Goal: Task Accomplishment & Management: Manage account settings

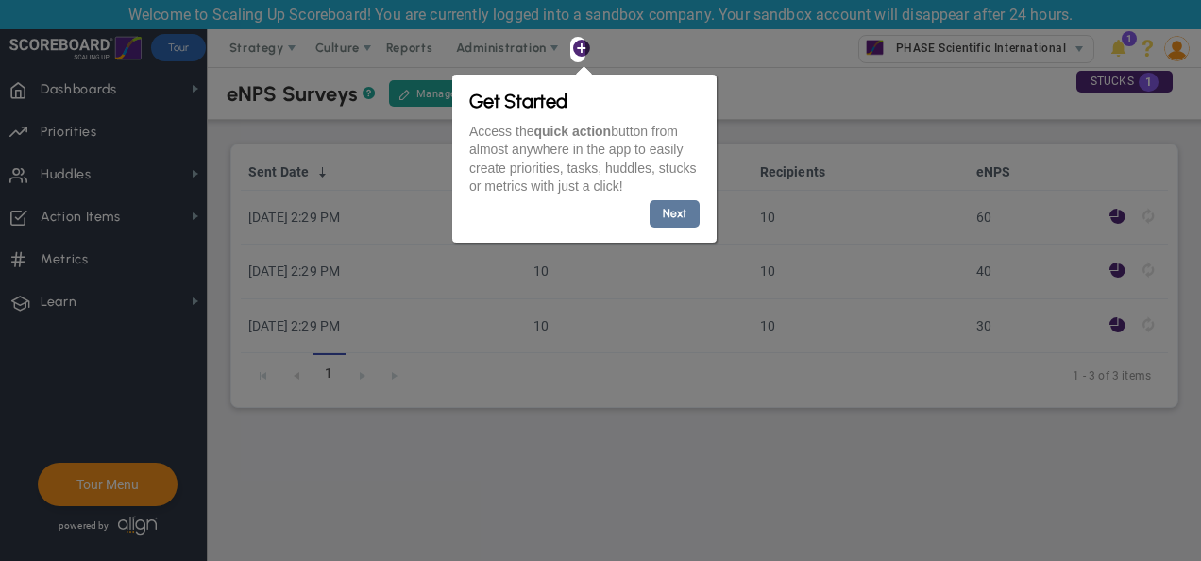
click at [666, 215] on link "Next" at bounding box center [675, 212] width 50 height 27
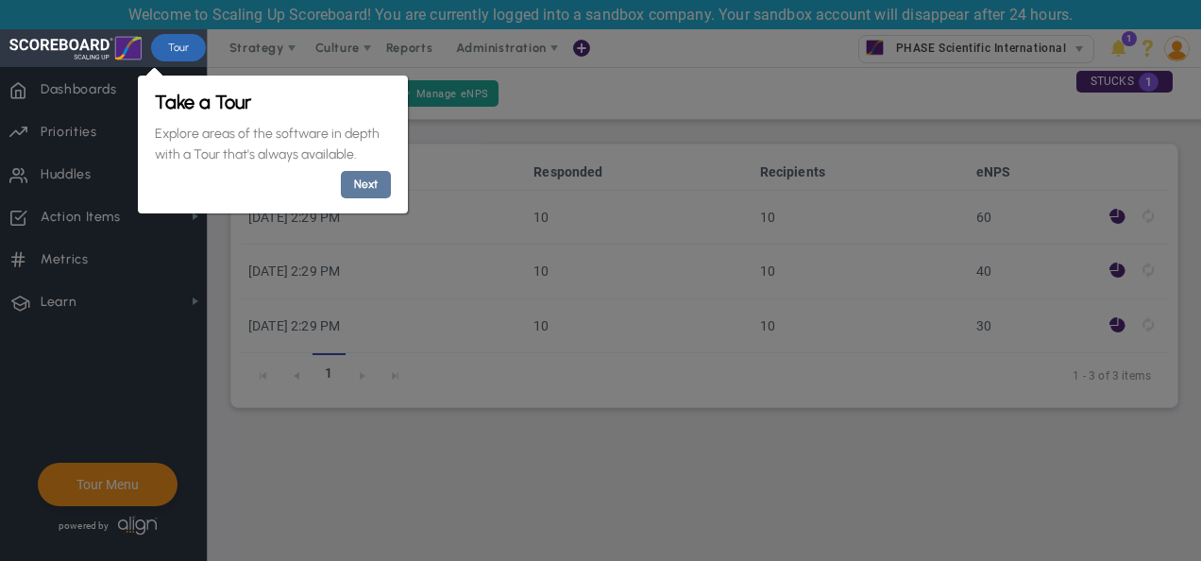
click at [371, 188] on link "Next" at bounding box center [365, 184] width 50 height 27
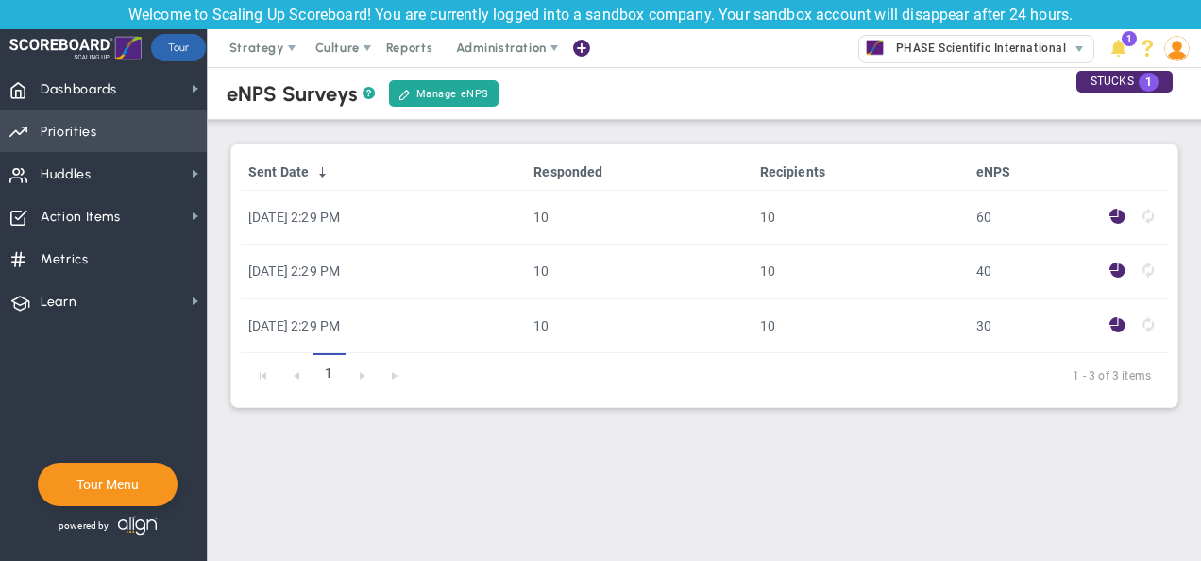
click at [128, 118] on span "Priorities Projects OKR Tree Priorities Projects OKRs" at bounding box center [103, 131] width 207 height 42
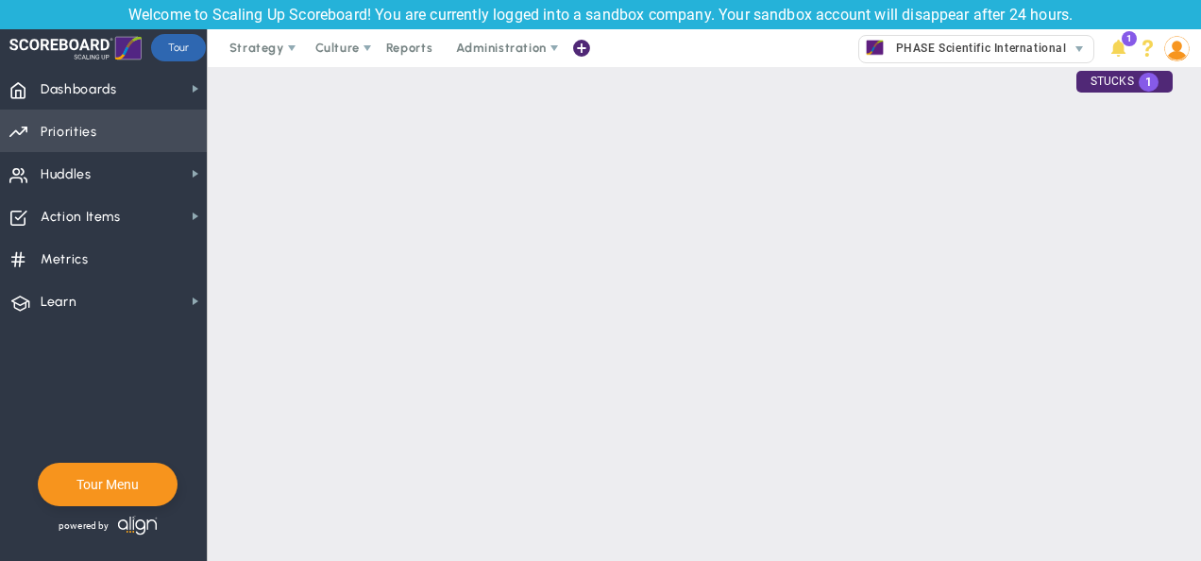
checkbox input "false"
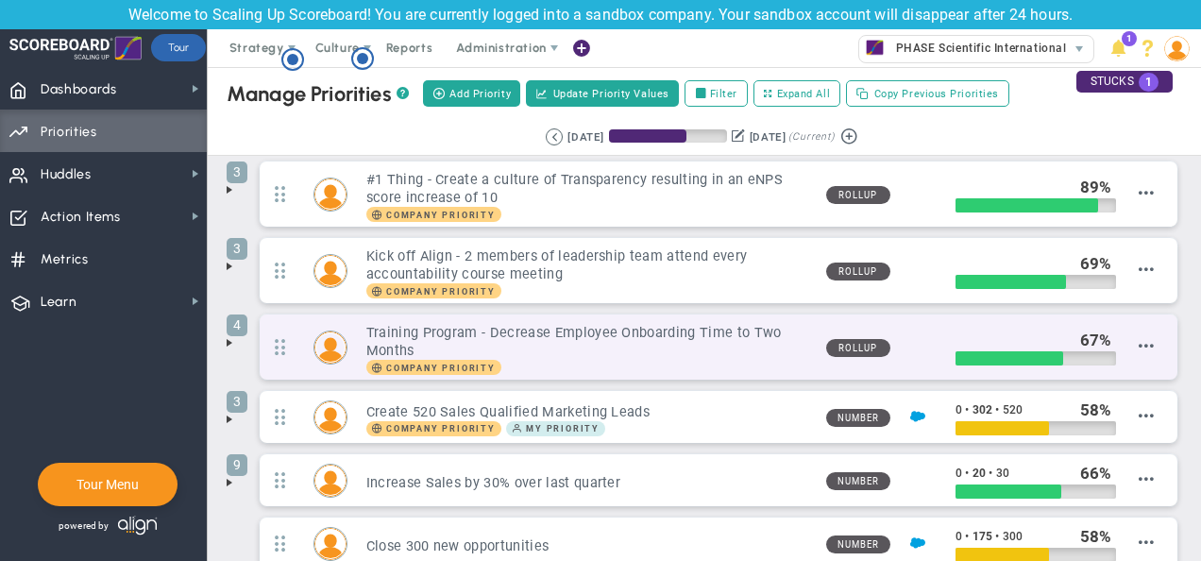
scroll to position [11, 0]
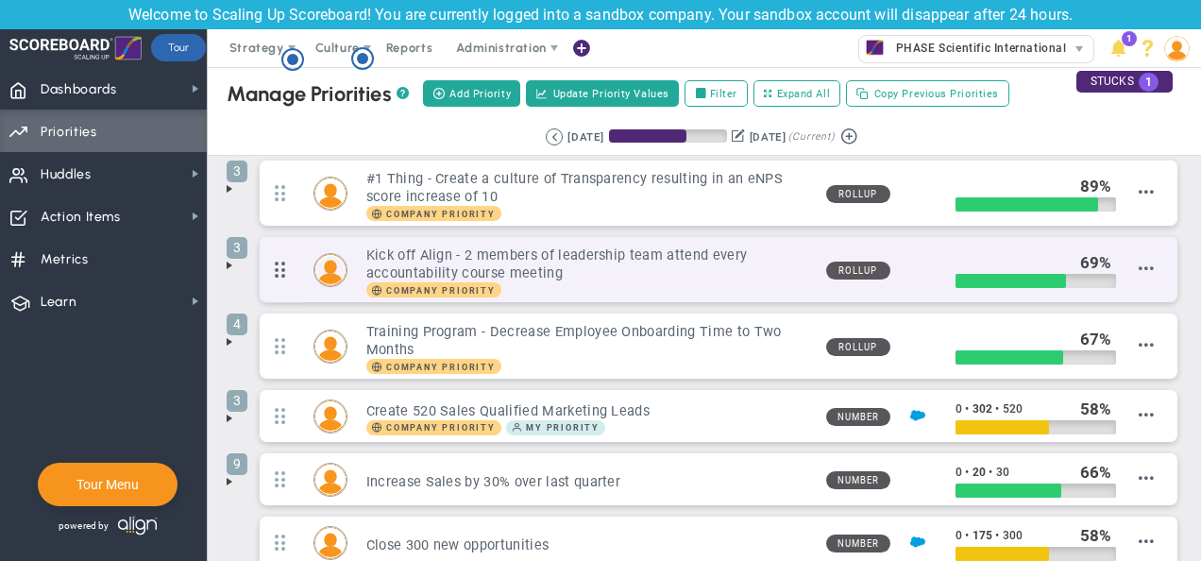
click at [285, 284] on span at bounding box center [280, 270] width 41 height 48
click at [274, 278] on span at bounding box center [280, 270] width 41 height 48
drag, startPoint x: 274, startPoint y: 278, endPoint x: 263, endPoint y: 276, distance: 10.6
click at [263, 276] on span at bounding box center [280, 270] width 41 height 48
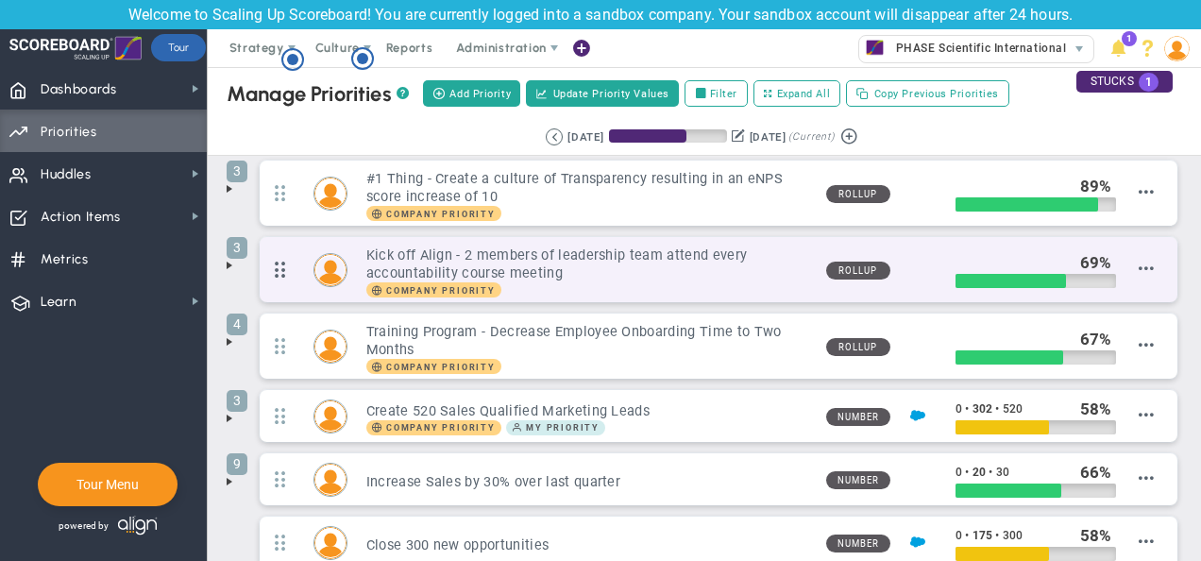
click at [280, 274] on span at bounding box center [280, 270] width 41 height 48
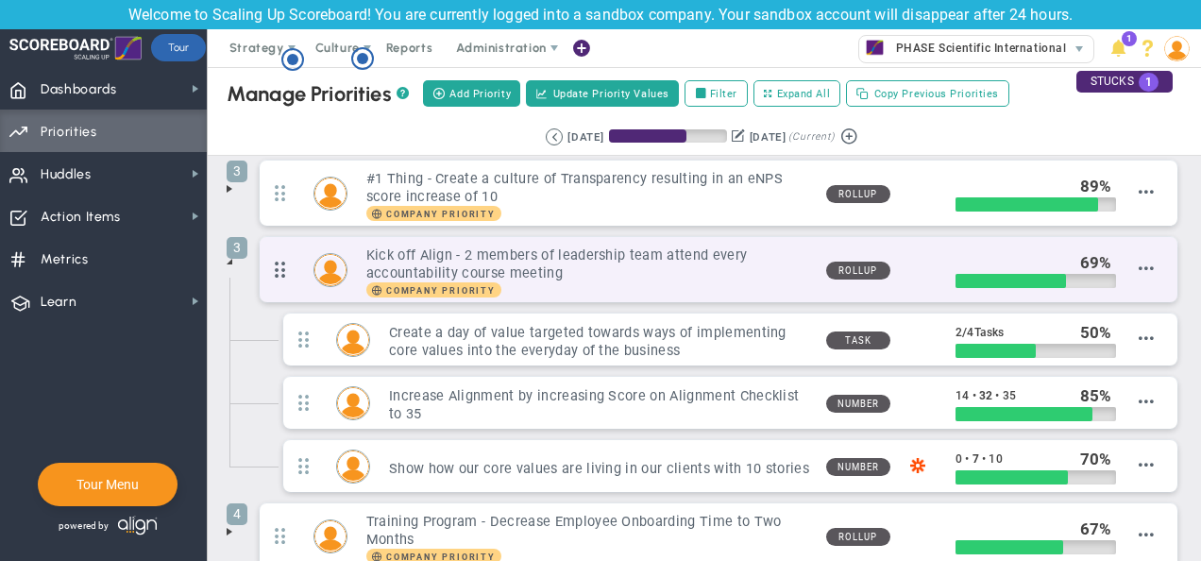
click at [280, 274] on span at bounding box center [280, 270] width 41 height 48
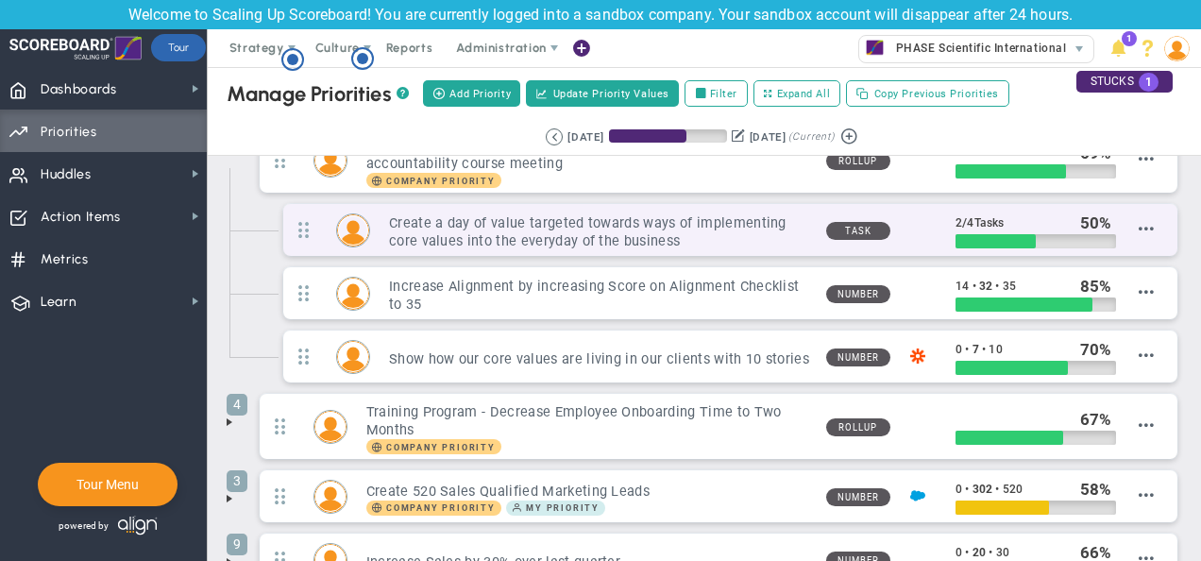
scroll to position [44, 0]
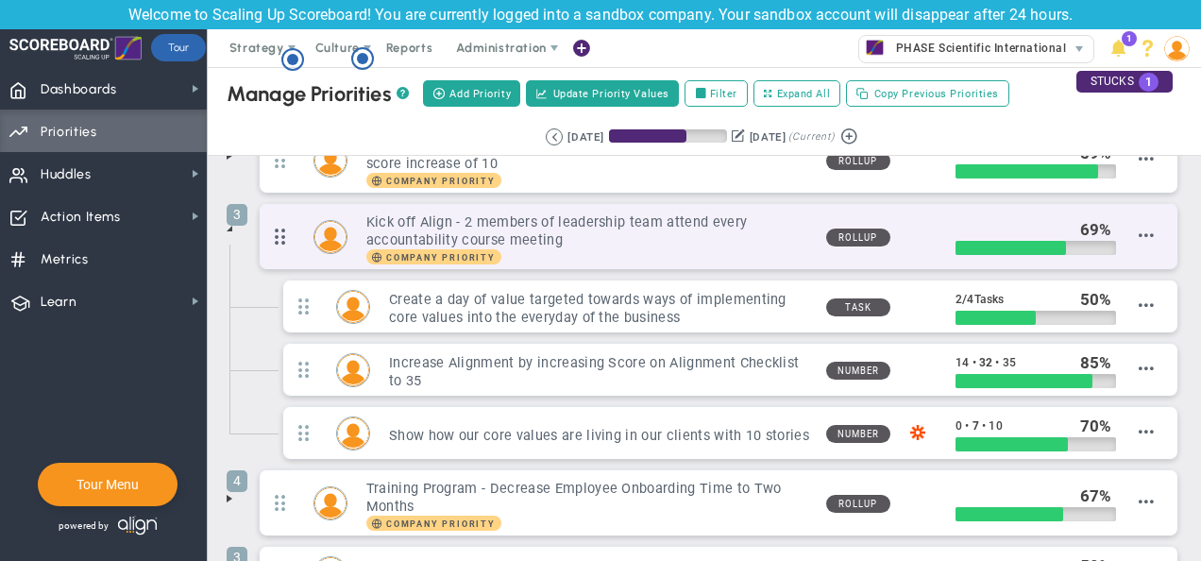
click at [289, 236] on span at bounding box center [280, 236] width 41 height 48
click at [282, 236] on span at bounding box center [280, 236] width 41 height 48
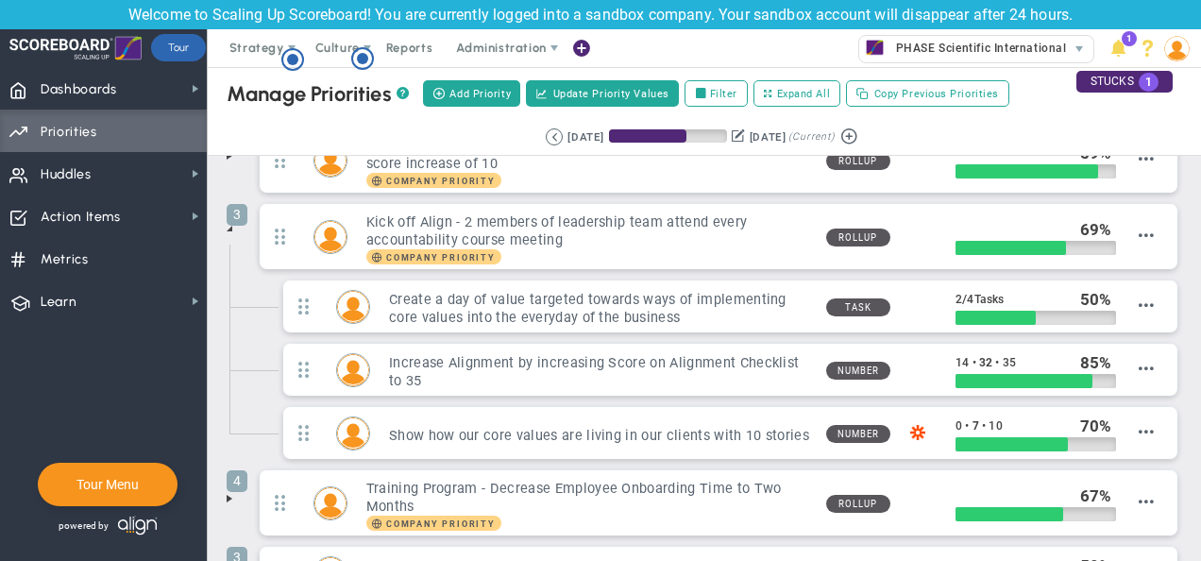
drag, startPoint x: 282, startPoint y: 236, endPoint x: 253, endPoint y: 266, distance: 42.1
click at [253, 266] on li "3 Kick off Align - 2 members of leadership team attend every accountability cou…" at bounding box center [705, 336] width 956 height 266
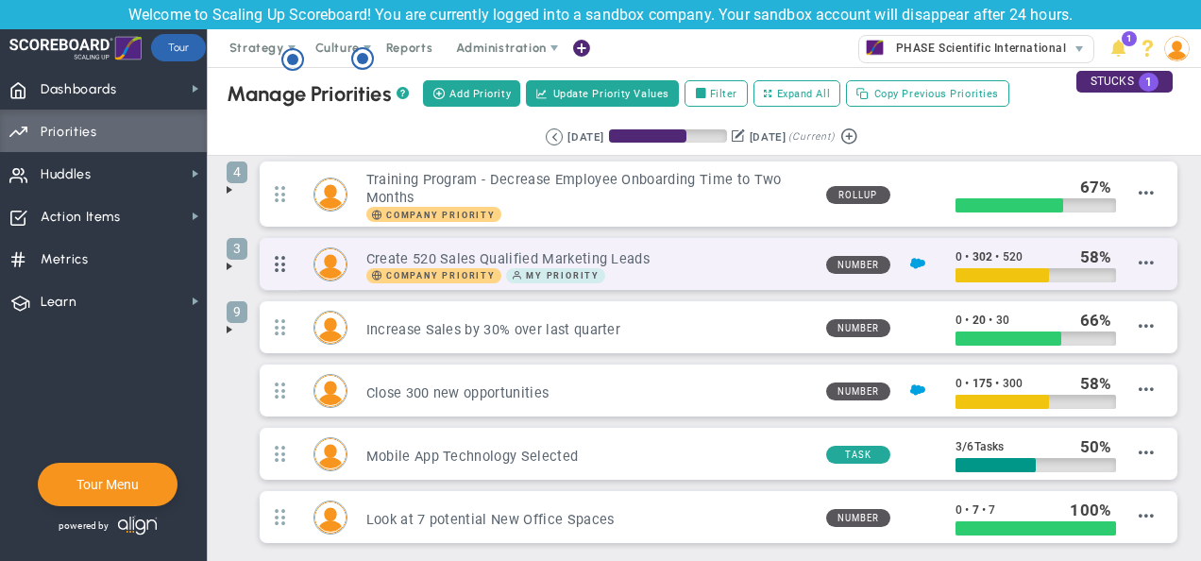
scroll to position [353, 0]
click at [289, 263] on span at bounding box center [280, 264] width 41 height 48
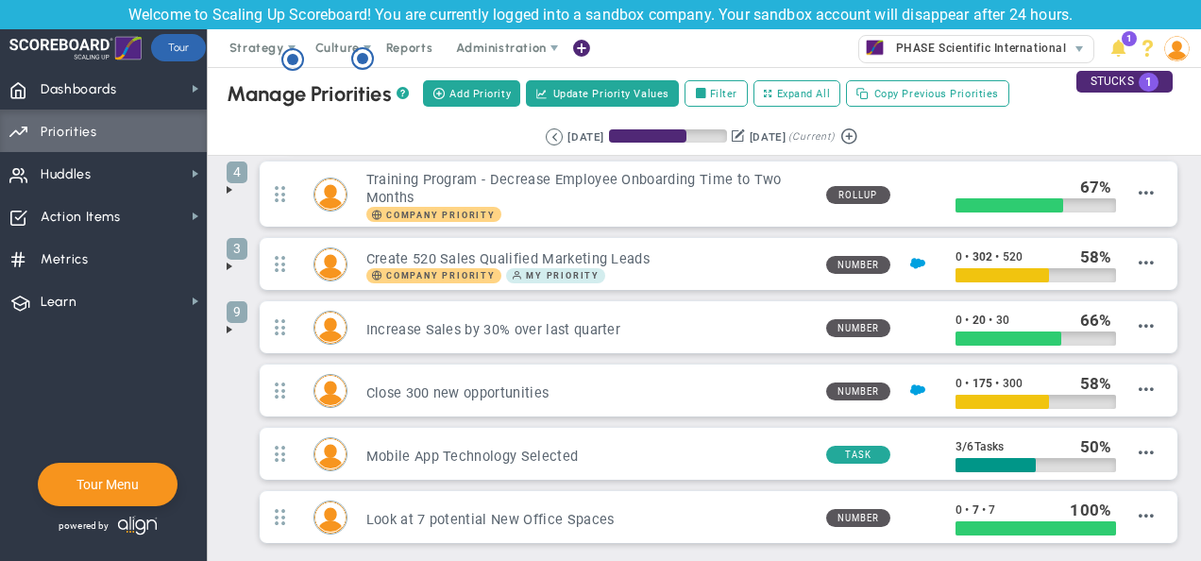
click at [230, 261] on span at bounding box center [229, 266] width 15 height 15
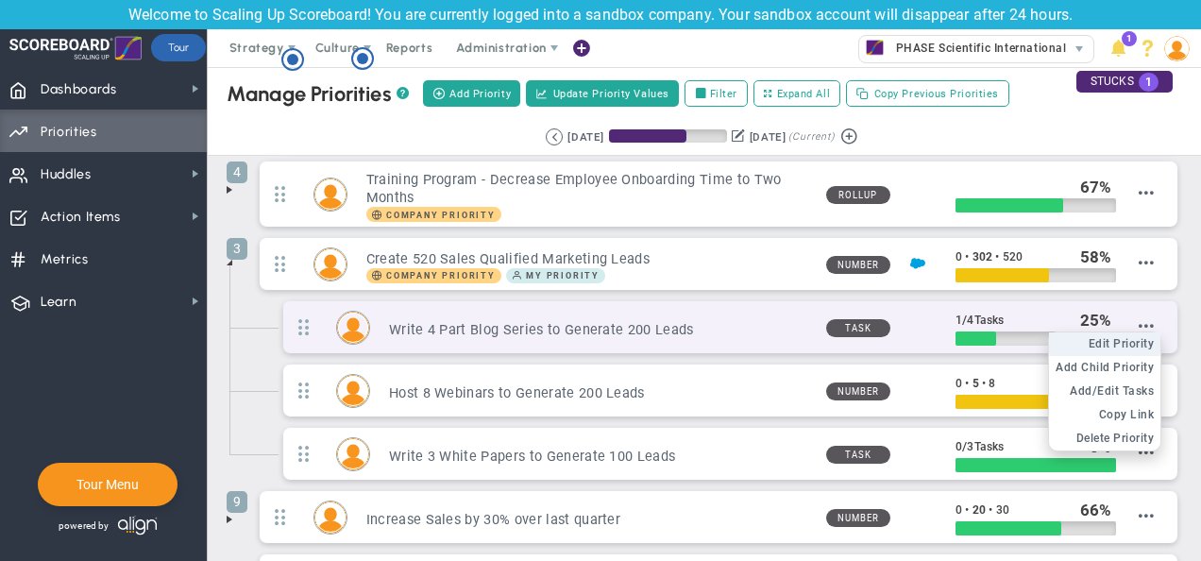
click at [1128, 337] on span "Edit Priority" at bounding box center [1122, 343] width 66 height 13
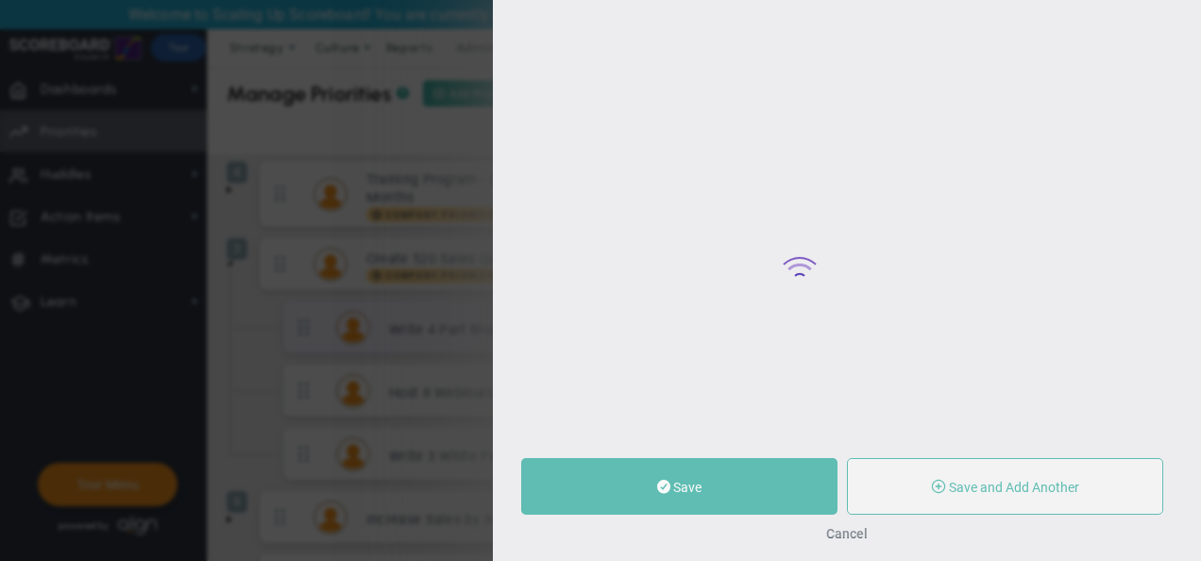
type input "Write 4 Part Blog Series to Generate 200 Leads"
type input "0"
type input "1"
type input "4"
radio input "true"
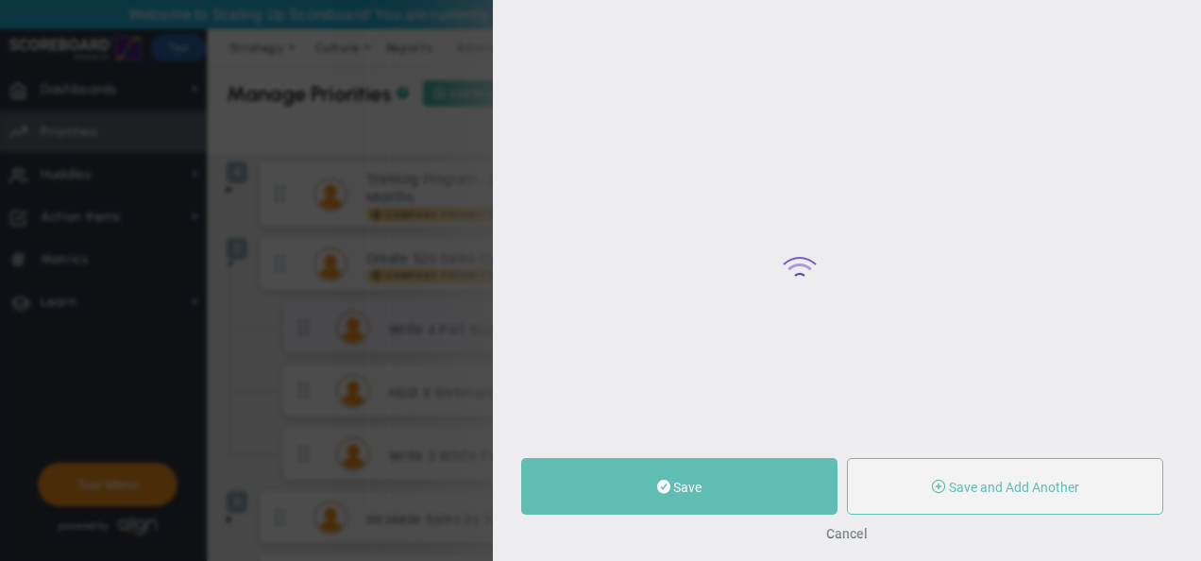
type input "[PERSON_NAME]"
type input "0"
type input "1"
type input "4"
radio input "true"
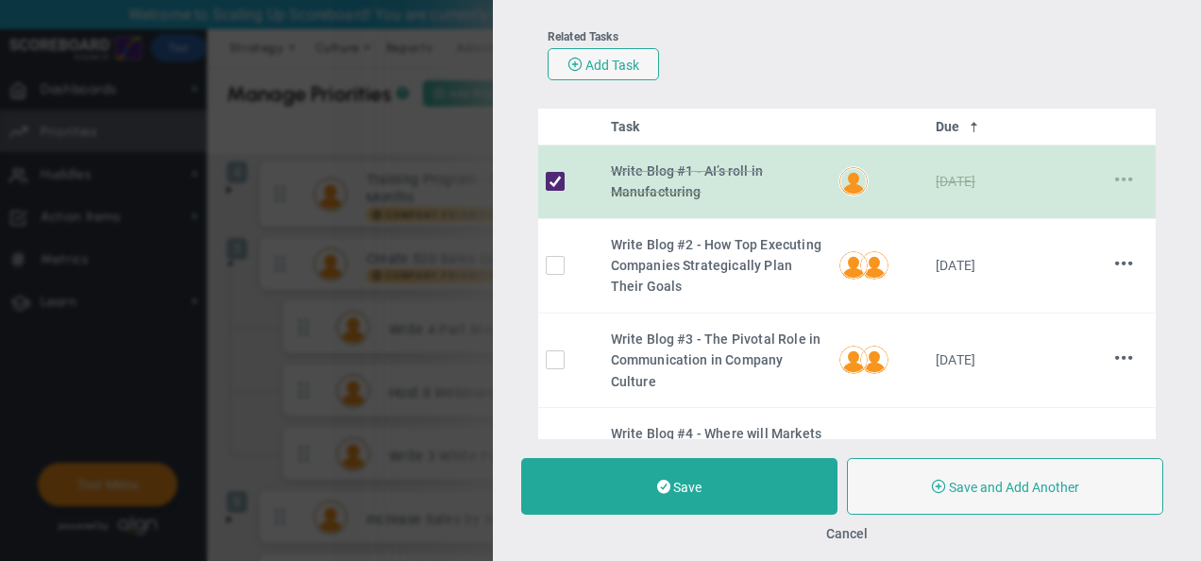
scroll to position [589, 0]
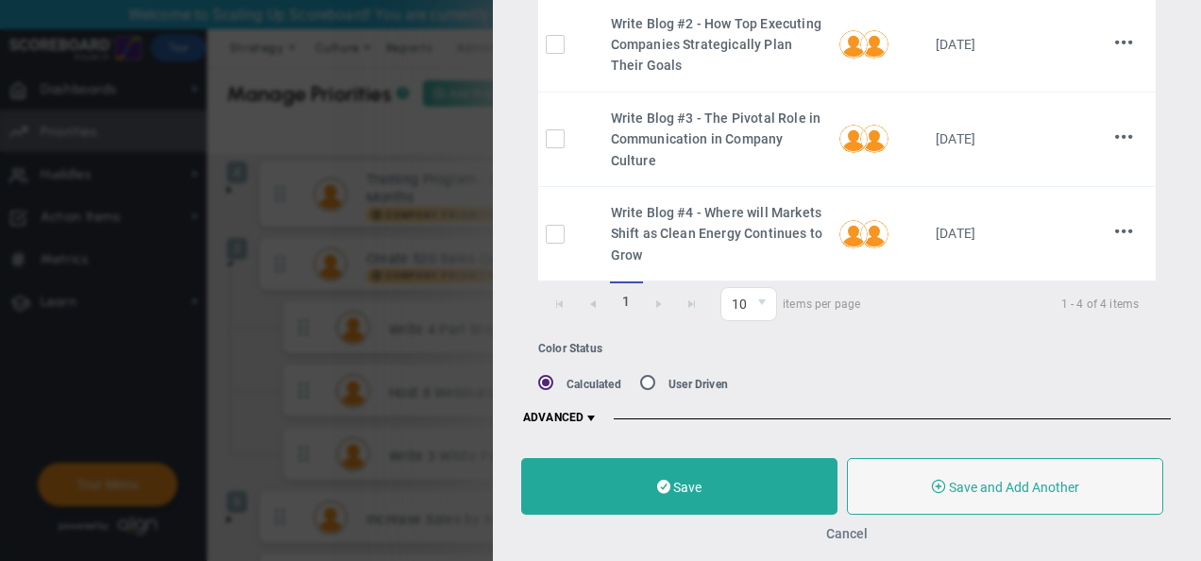
click at [856, 529] on button "Cancel" at bounding box center [847, 533] width 42 height 15
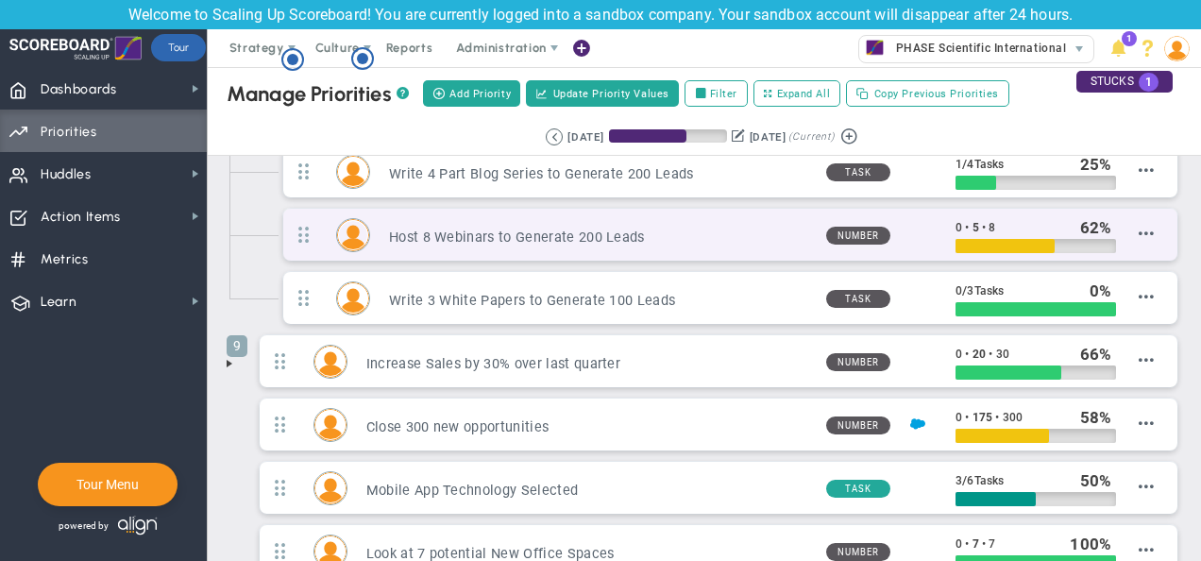
scroll to position [510, 0]
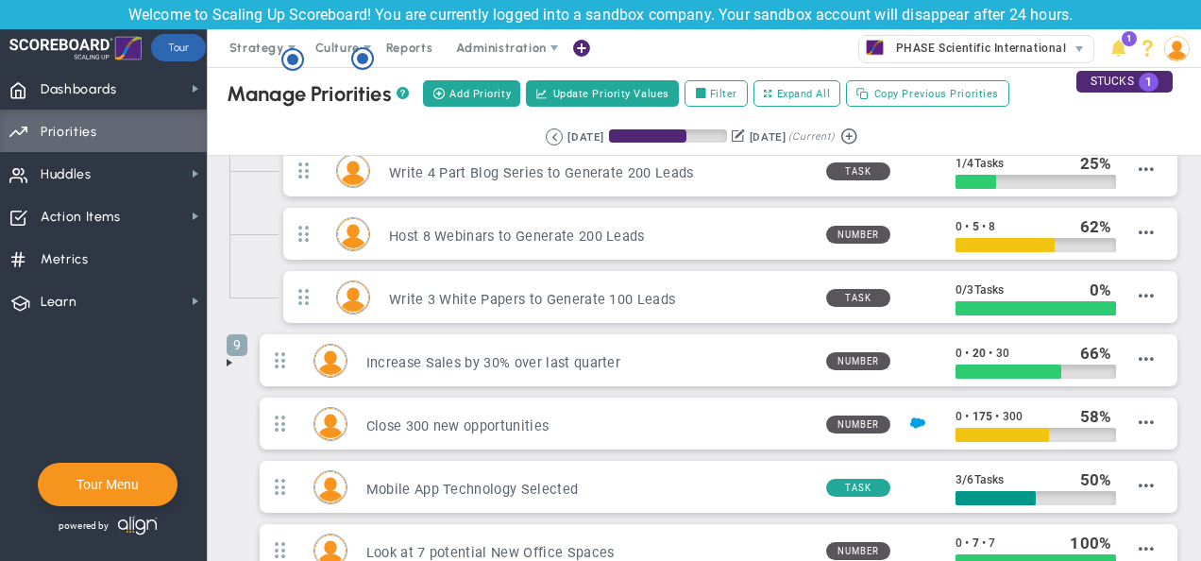
click at [232, 359] on span at bounding box center [229, 362] width 15 height 15
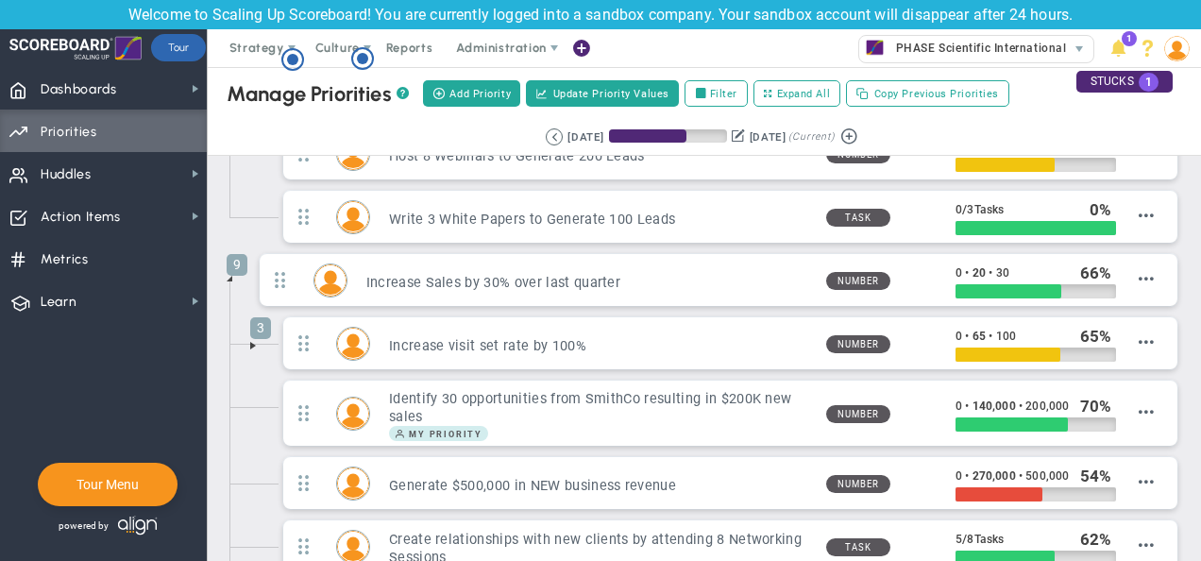
scroll to position [595, 0]
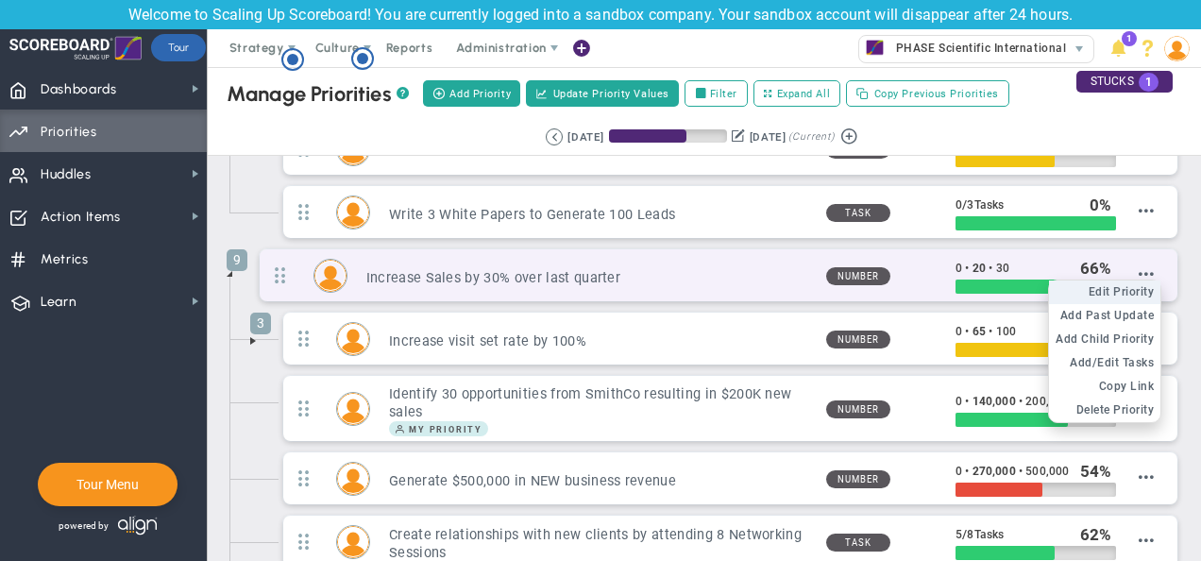
click at [1130, 285] on span "Edit Priority" at bounding box center [1122, 291] width 66 height 13
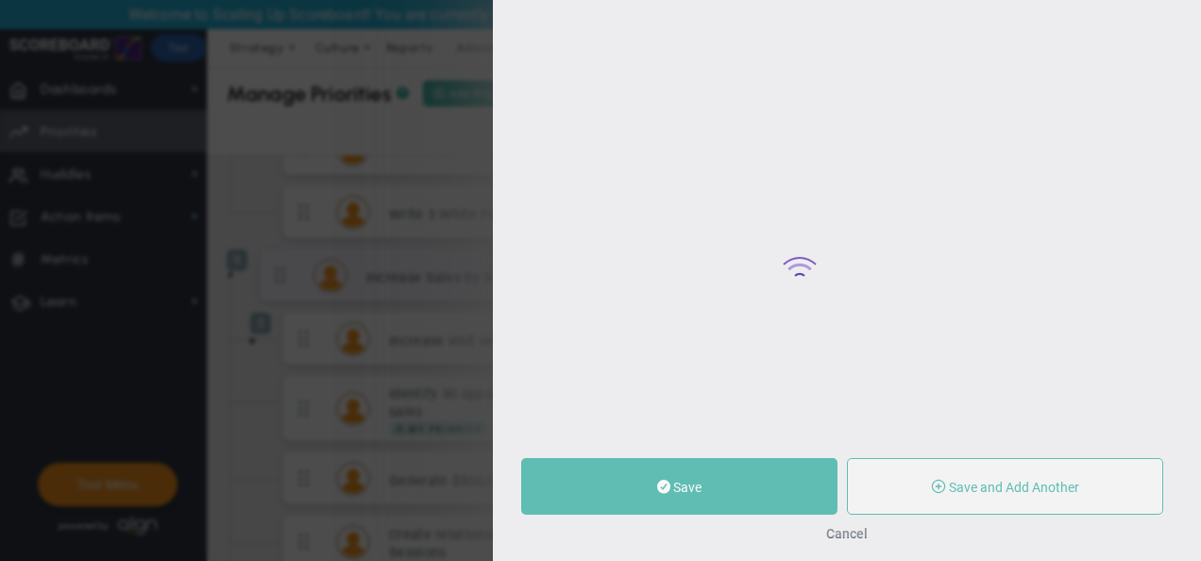
type input "Increase Sales by 30% over last quarter"
type input "0"
type input "20"
type input "30"
radio input "true"
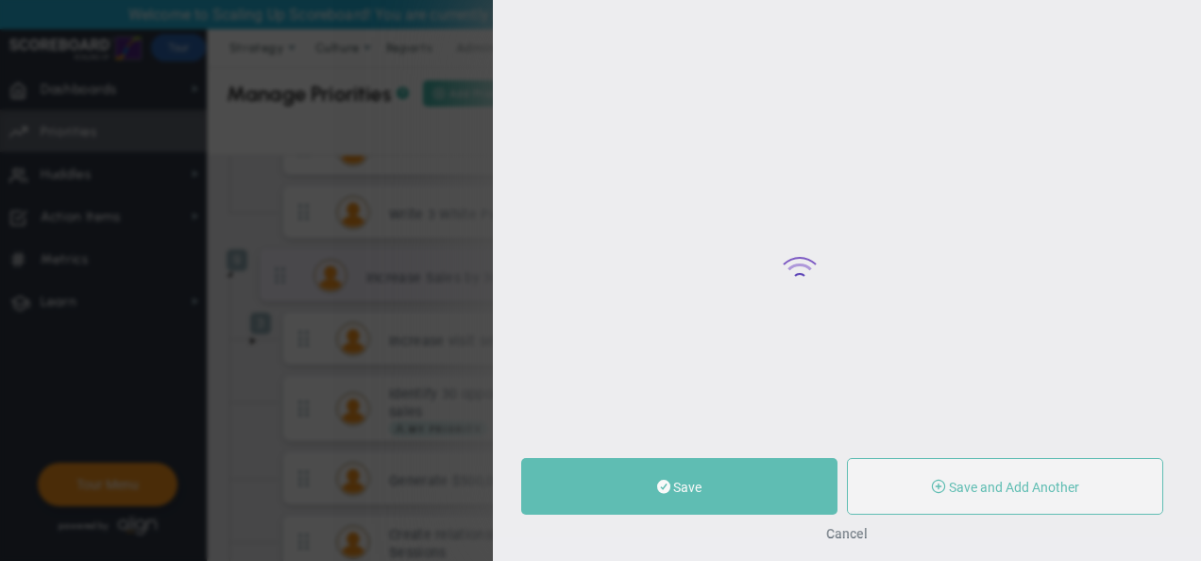
type input "[PERSON_NAME]"
type input "0"
type input "20"
type input "30"
radio input "true"
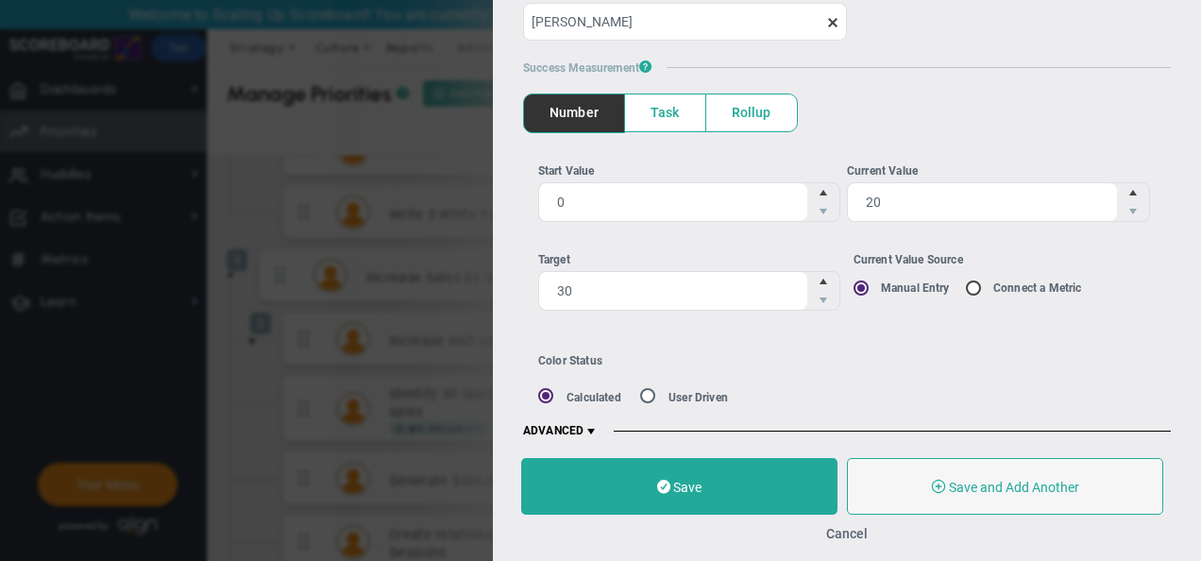
scroll to position [166, 0]
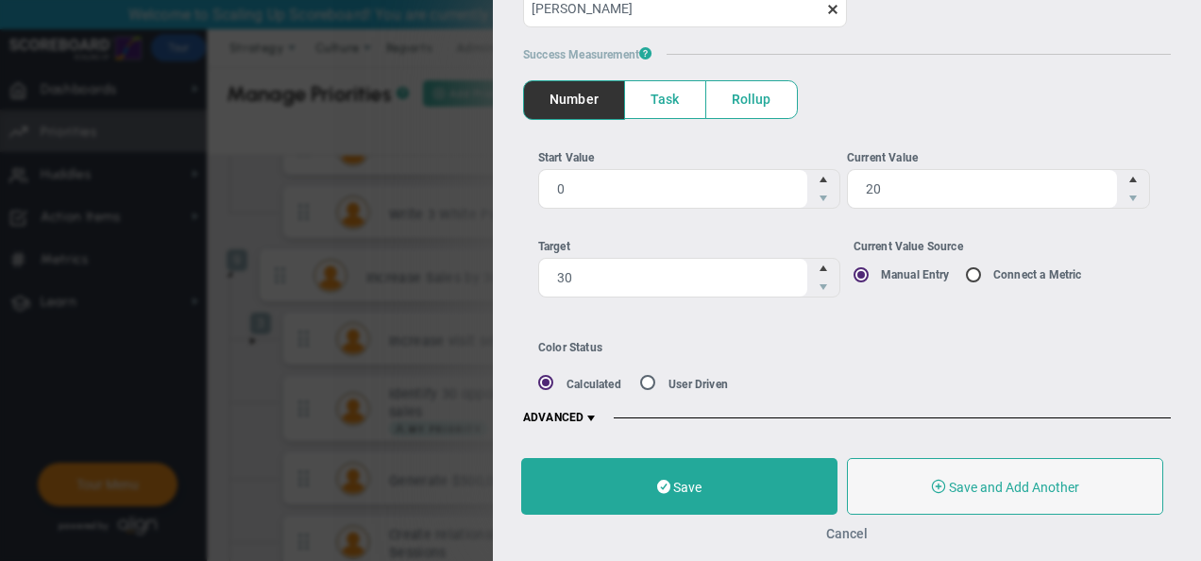
click at [833, 535] on button "Cancel" at bounding box center [847, 533] width 42 height 15
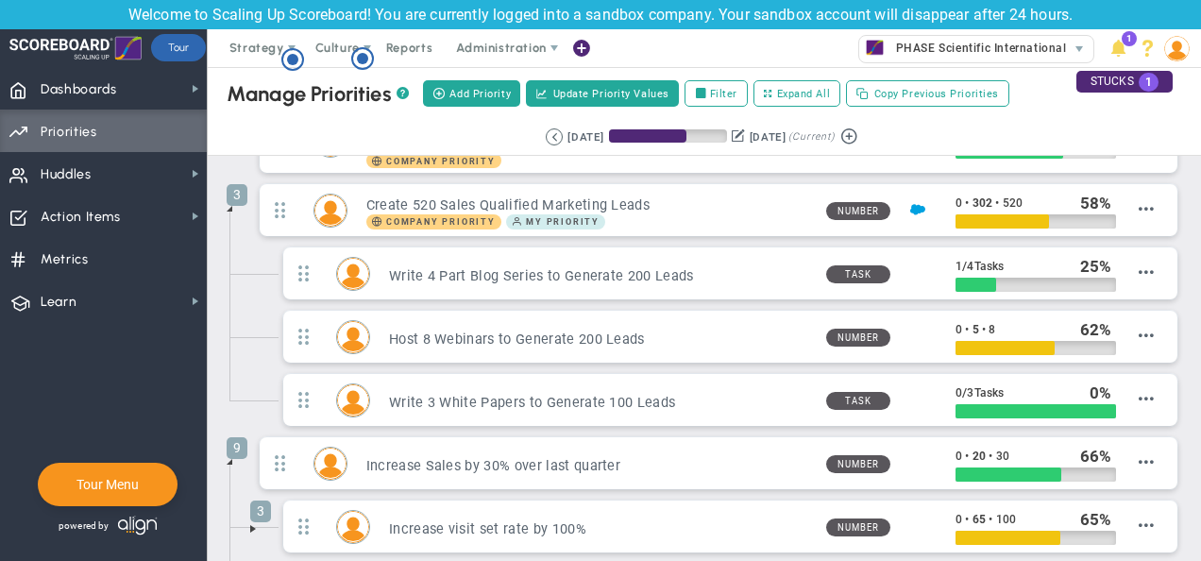
scroll to position [406, 0]
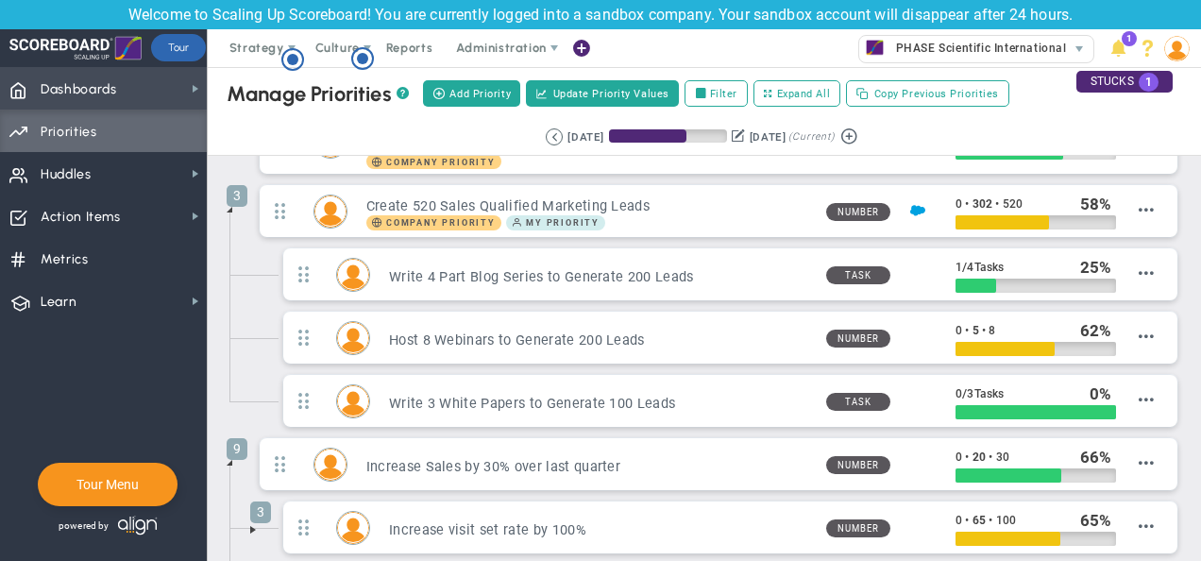
click at [141, 93] on span "Dashboards Dashboards" at bounding box center [103, 88] width 207 height 42
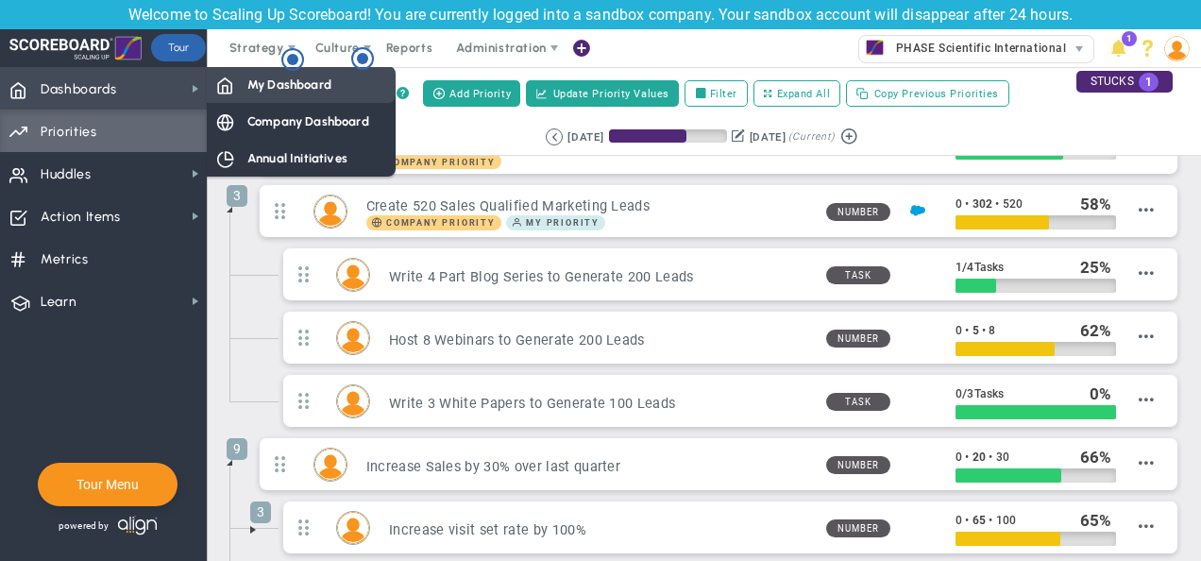
click at [259, 83] on span "My Dashboard" at bounding box center [289, 85] width 84 height 18
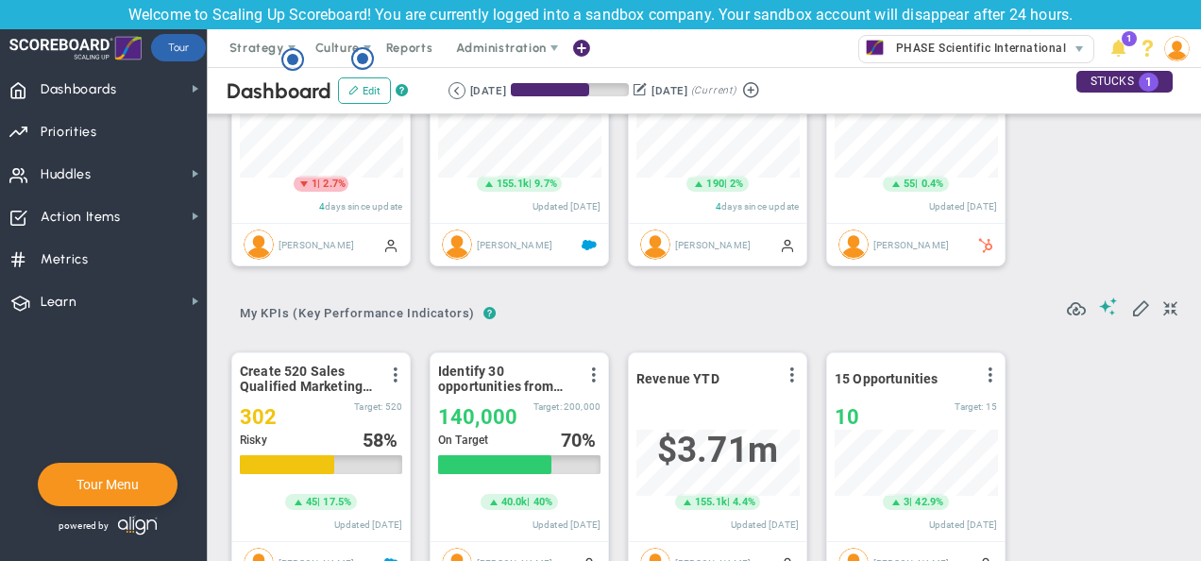
scroll to position [142, 0]
click at [491, 313] on span "?" at bounding box center [489, 312] width 13 height 17
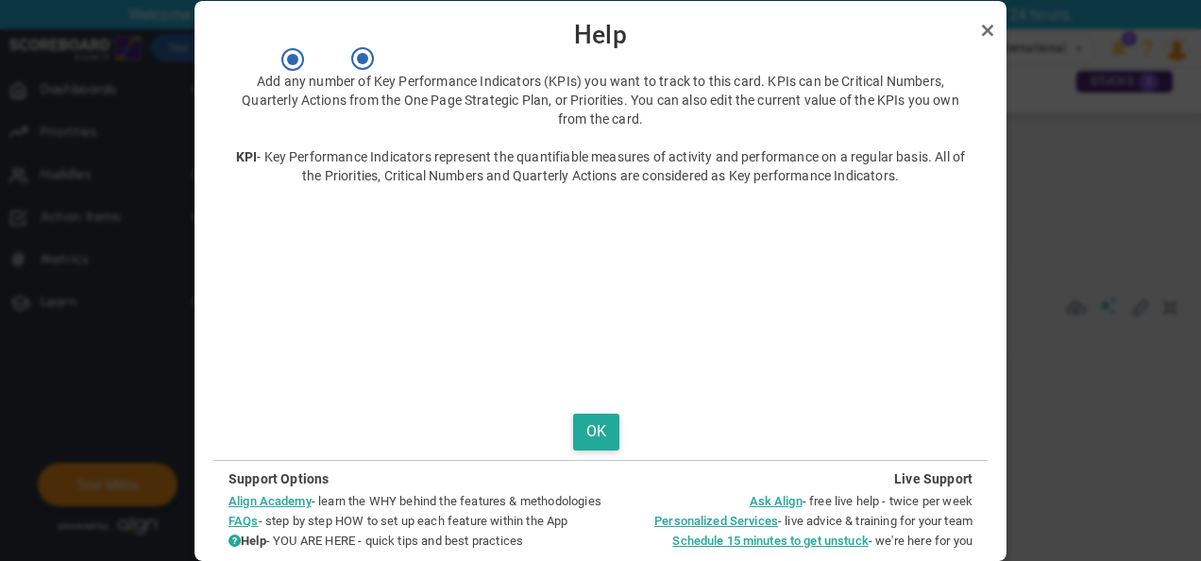
click at [491, 313] on body "Welcome to Scaling Up Scoreboard! You are currently logged into a sandbox compa…" at bounding box center [600, 280] width 1201 height 561
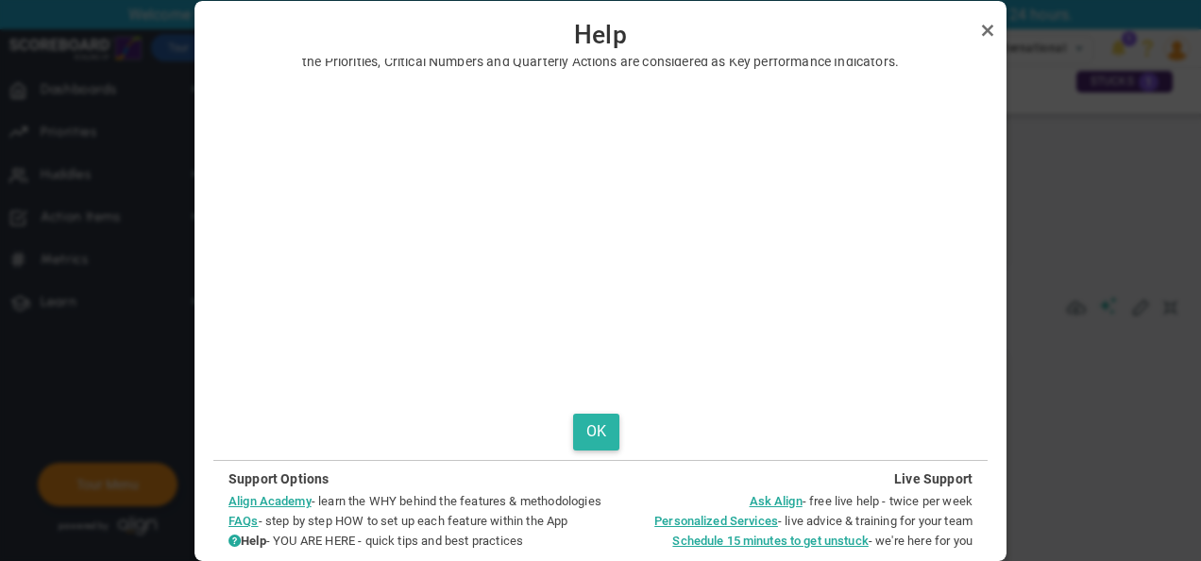
click at [596, 444] on button "OK" at bounding box center [596, 432] width 46 height 37
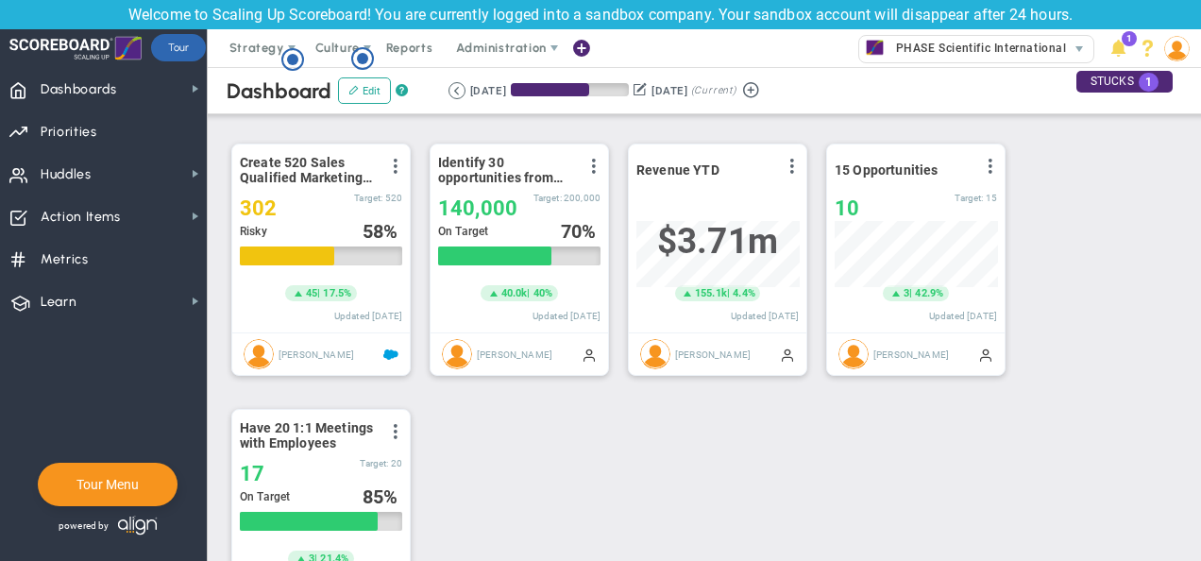
scroll to position [350, 0]
click at [589, 162] on span at bounding box center [593, 165] width 15 height 15
click at [580, 440] on div "Create 520 Sales Qualified Marketing Leads View Historical Graph Edit Make "No …" at bounding box center [697, 392] width 970 height 531
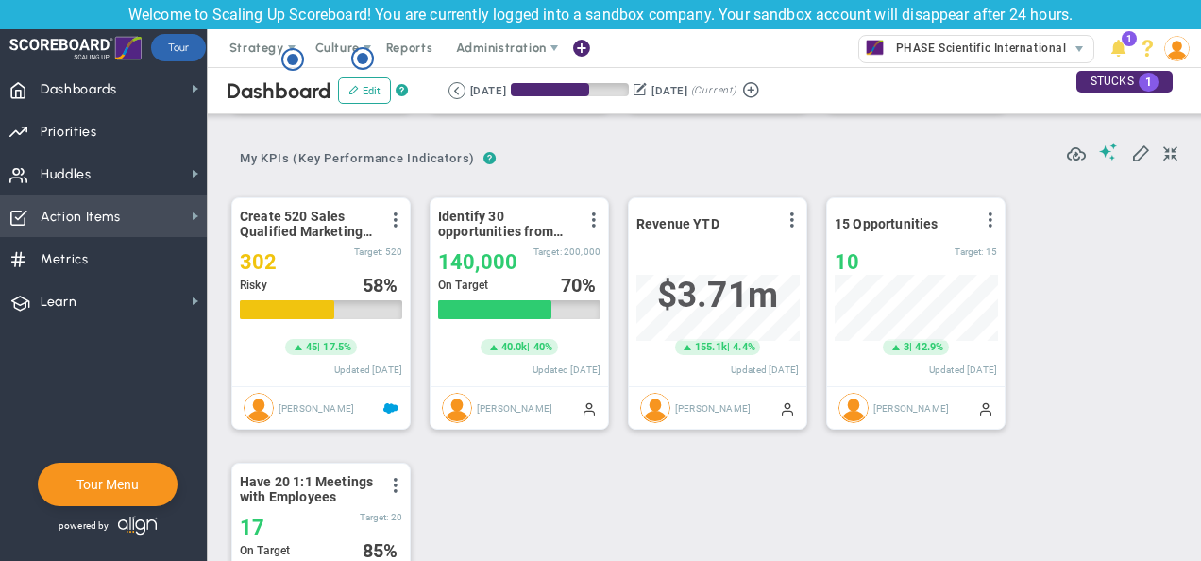
click at [176, 208] on span "Action Items Action Items" at bounding box center [103, 216] width 207 height 42
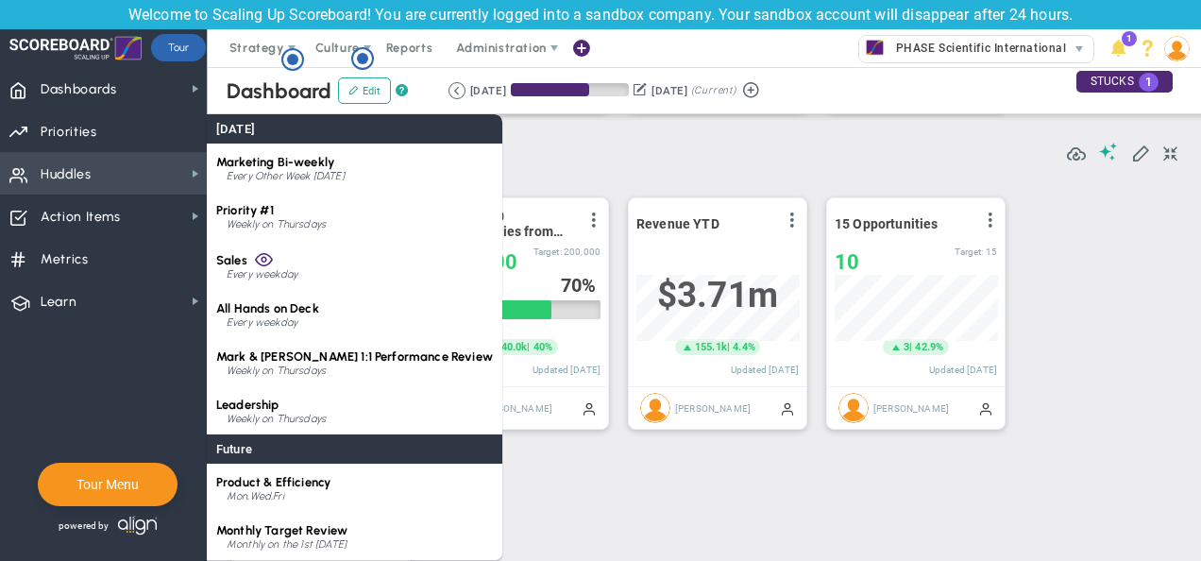
click at [175, 168] on span "Huddles Huddles" at bounding box center [103, 173] width 207 height 42
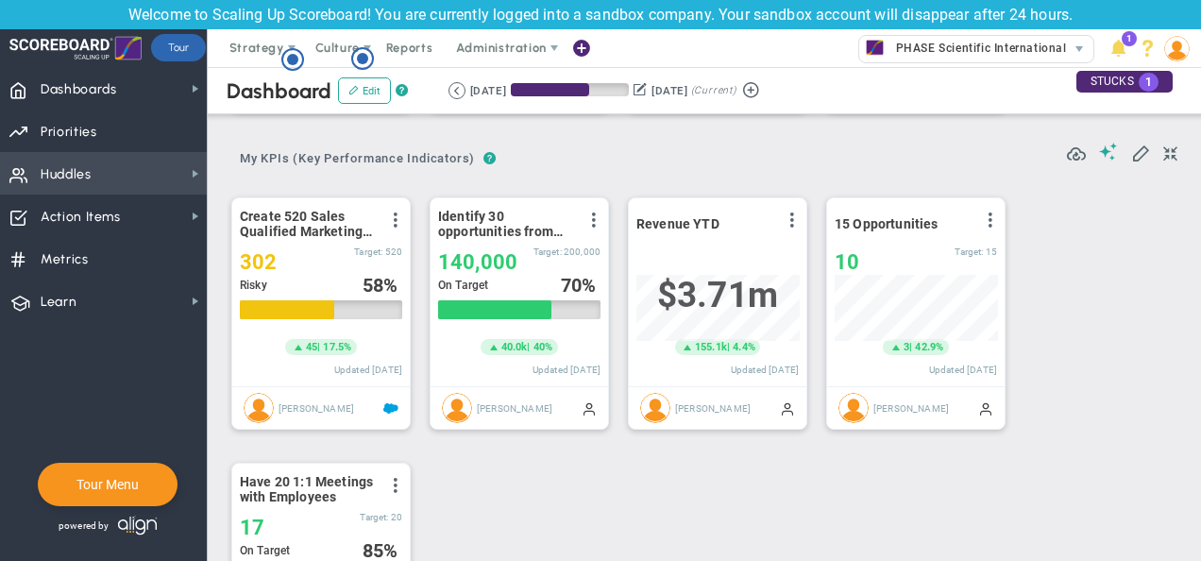
click at [175, 168] on span "Huddles Huddles" at bounding box center [103, 173] width 207 height 42
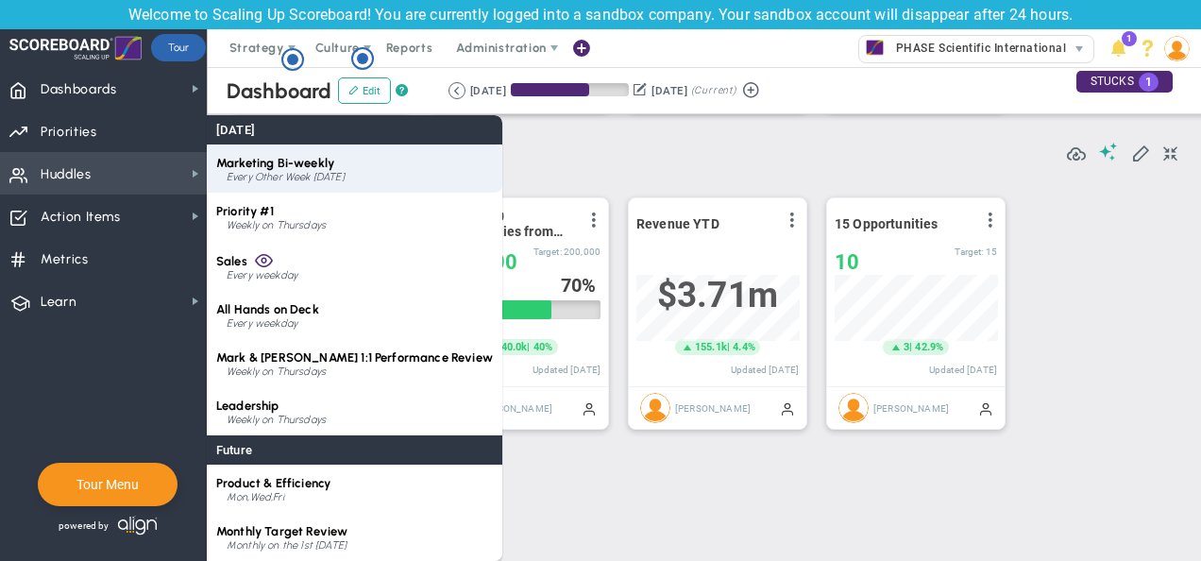
click at [297, 187] on div "Marketing Bi-weekly Every Other Week [DATE]" at bounding box center [355, 168] width 296 height 48
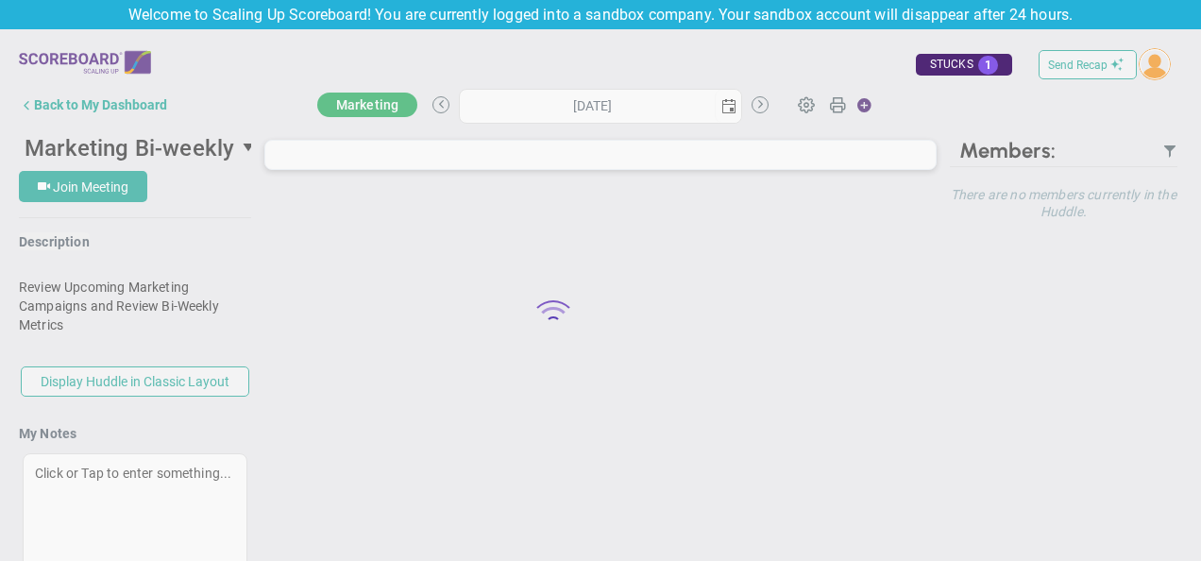
type input "[DATE]"
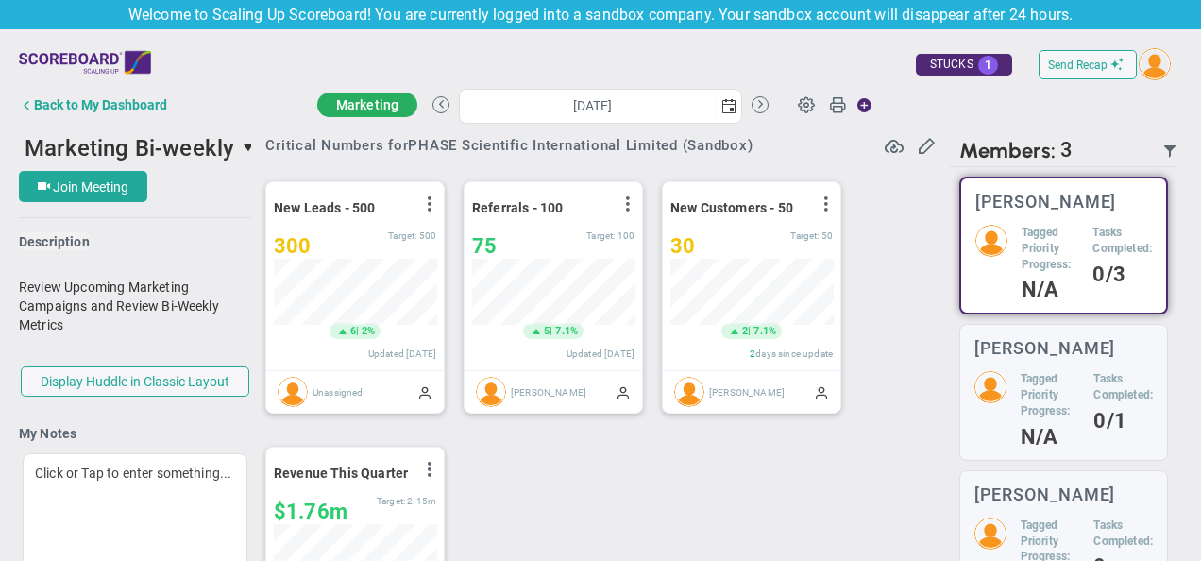
scroll to position [203, 0]
click at [612, 512] on div "New Leads - 500 View Historical Graph Edit Make "No Change" Update Add Past Upd…" at bounding box center [592, 431] width 693 height 531
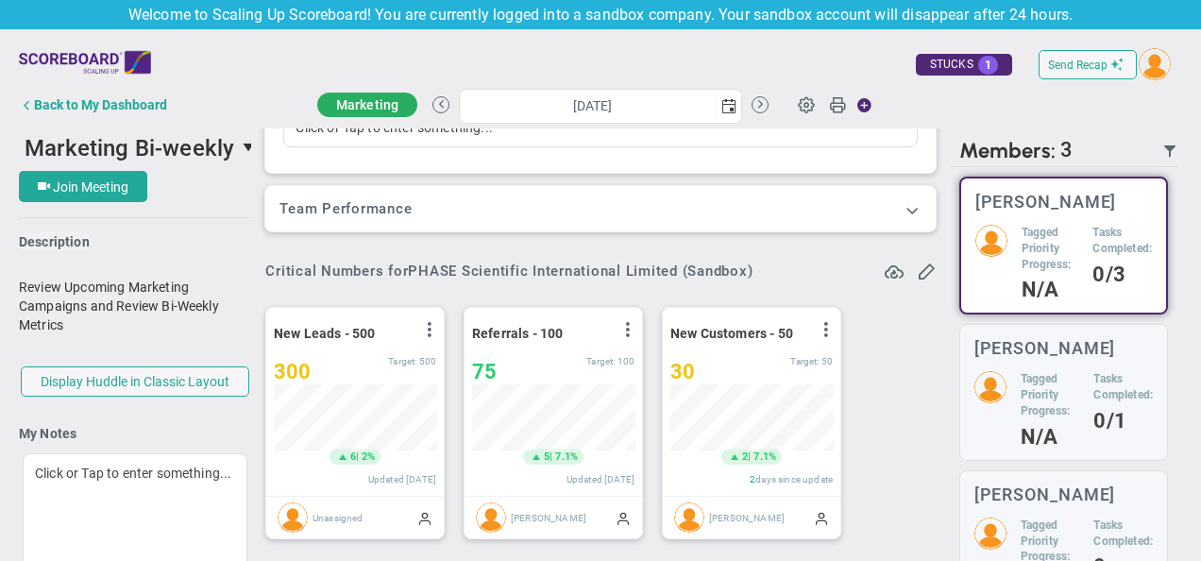
scroll to position [0, 0]
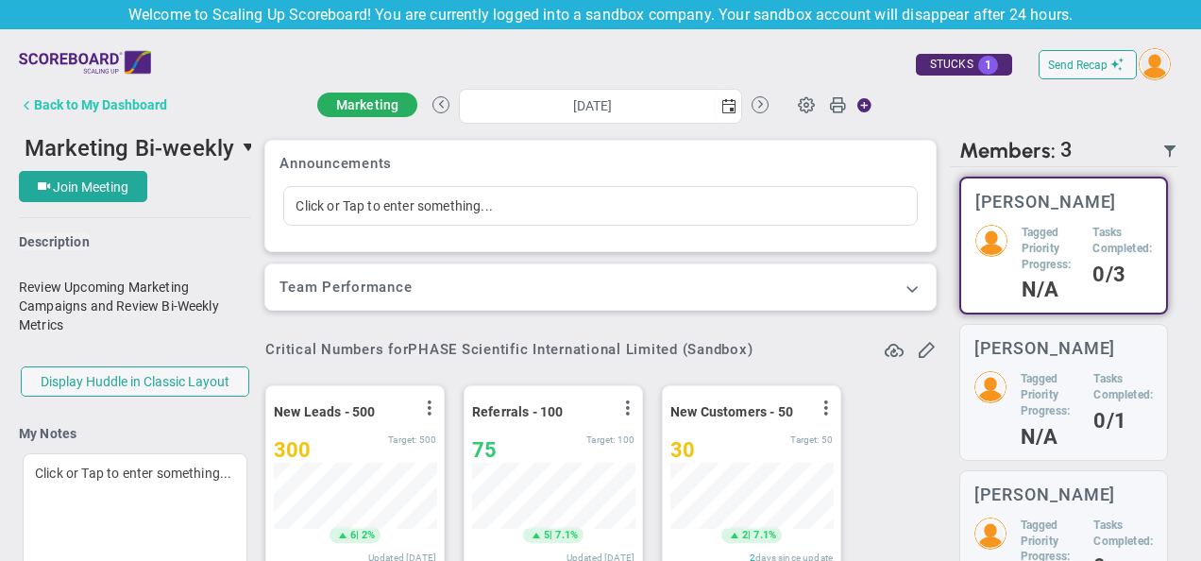
click at [52, 111] on div "Back to My Dashboard" at bounding box center [100, 104] width 133 height 15
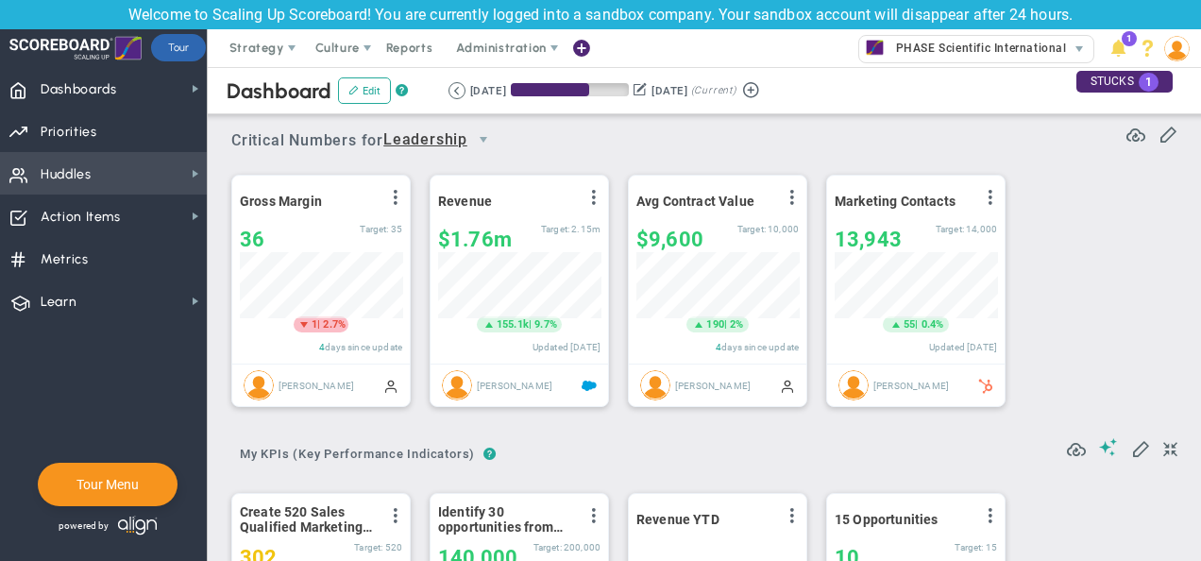
scroll to position [66, 162]
click at [178, 181] on span "Huddles Huddles" at bounding box center [103, 173] width 207 height 42
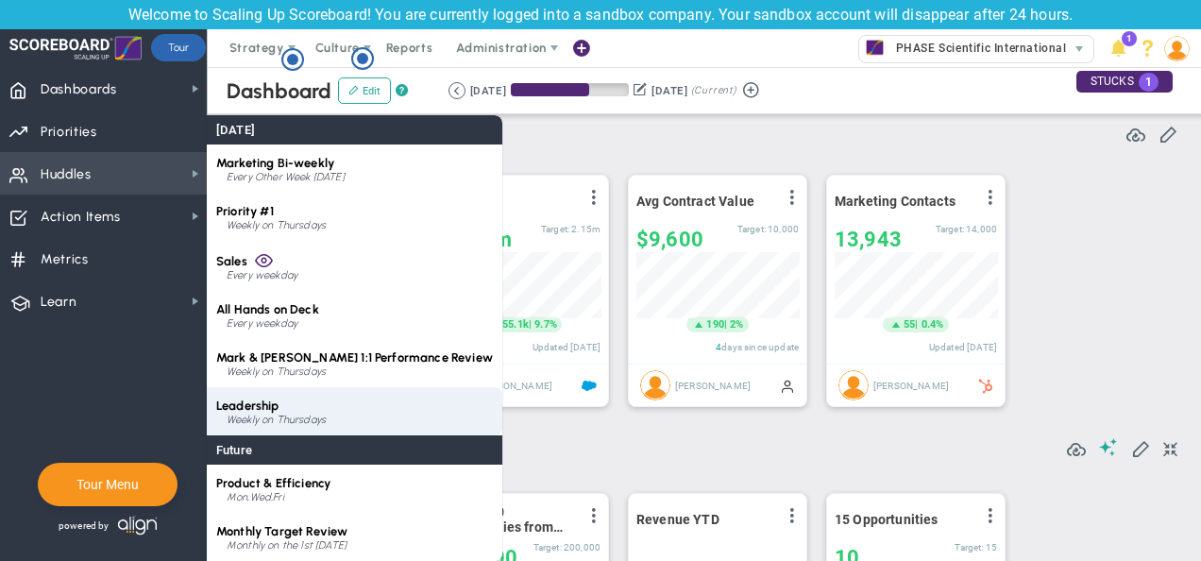
click at [343, 415] on div "Weekly on Thursdays" at bounding box center [360, 420] width 266 height 11
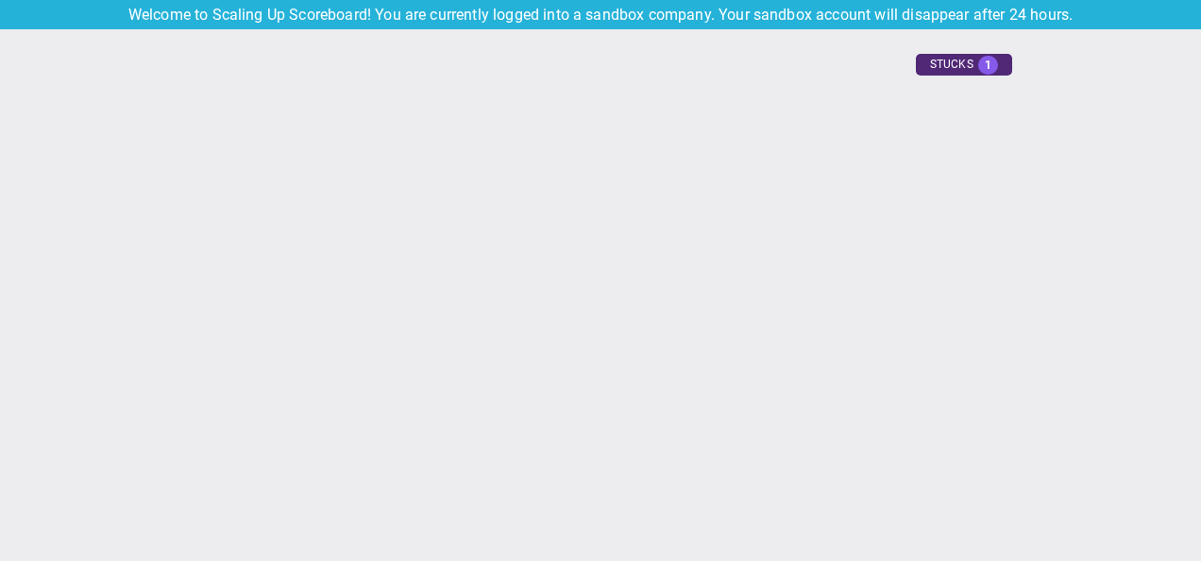
type input "[DATE]"
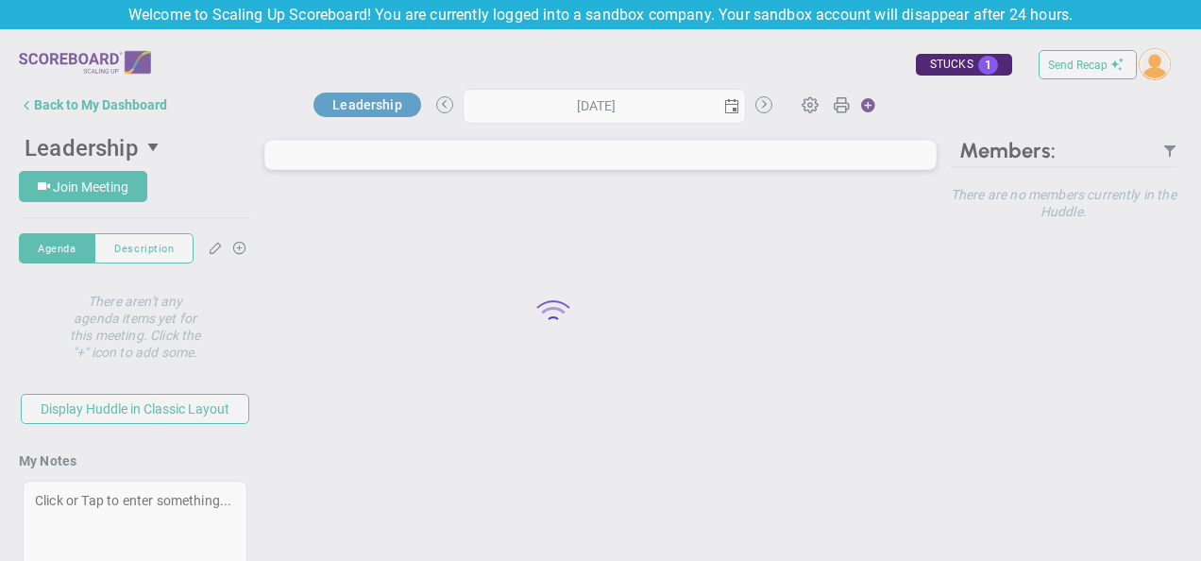
type input "[DATE]"
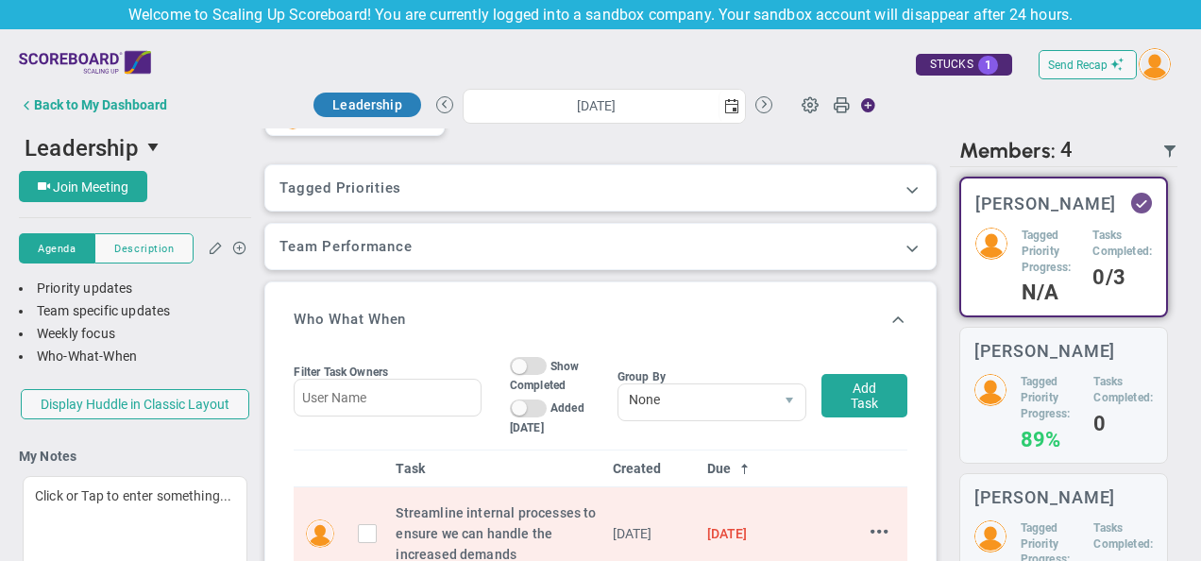
click at [446, 178] on div "Tagged OKRs Tagged Priorities Week 1 2 3 4 5 6 7 8 9 [PHONE_NUMBER] Thing - Cre…" at bounding box center [600, 187] width 670 height 45
click at [903, 189] on span at bounding box center [912, 188] width 19 height 19
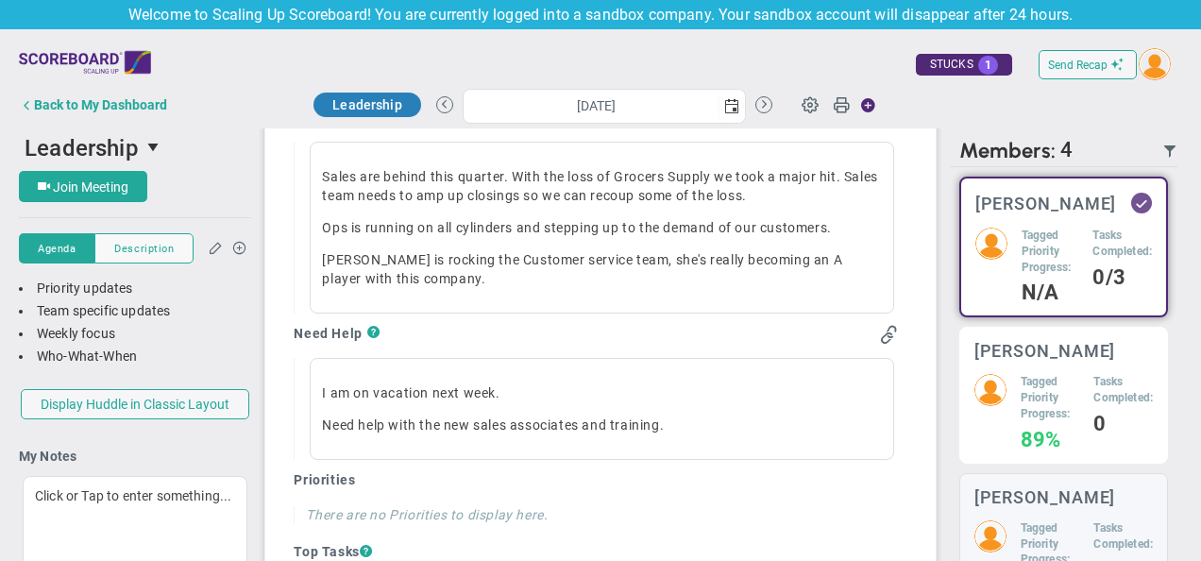
click at [1008, 391] on div "Tagged Priority Progress: 89% Tasks Completed: 0" at bounding box center [1064, 411] width 178 height 74
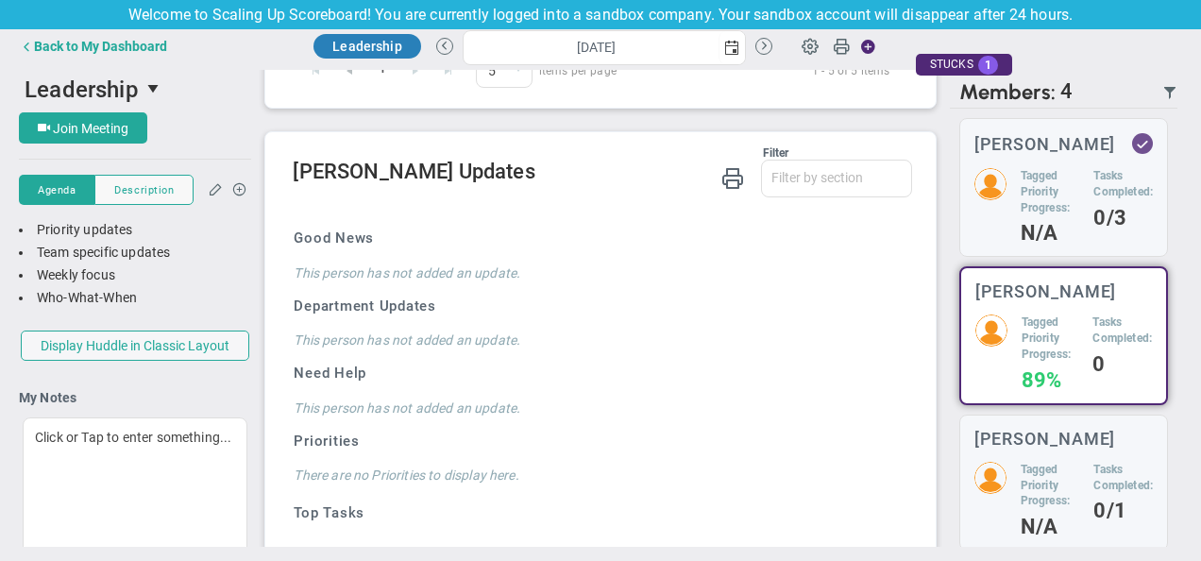
scroll to position [1610, 0]
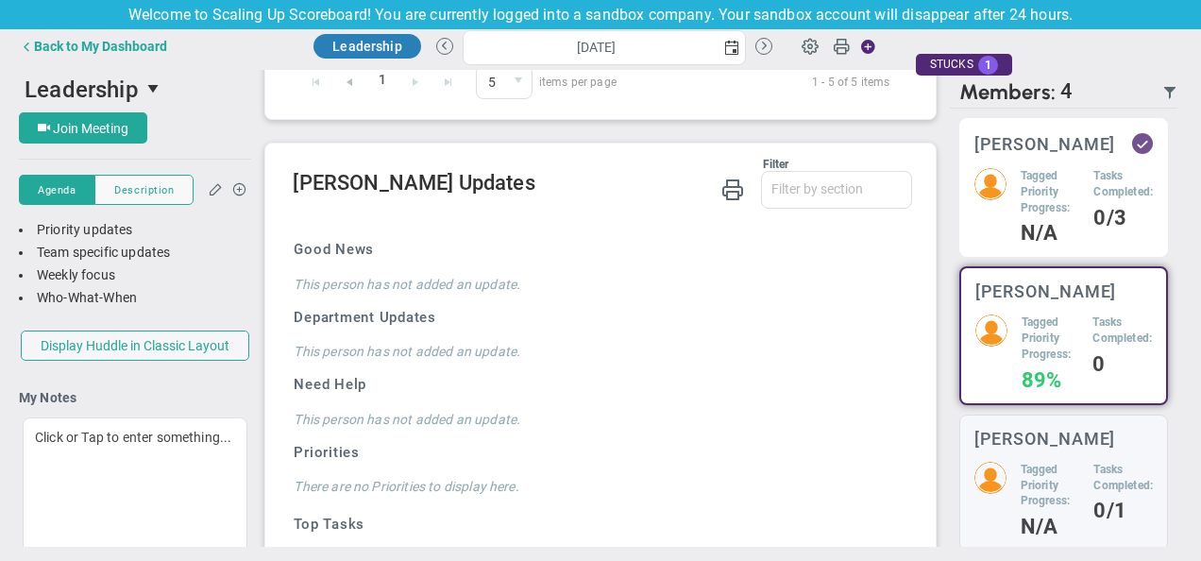
click at [1093, 211] on h4 "0/3" at bounding box center [1122, 218] width 59 height 17
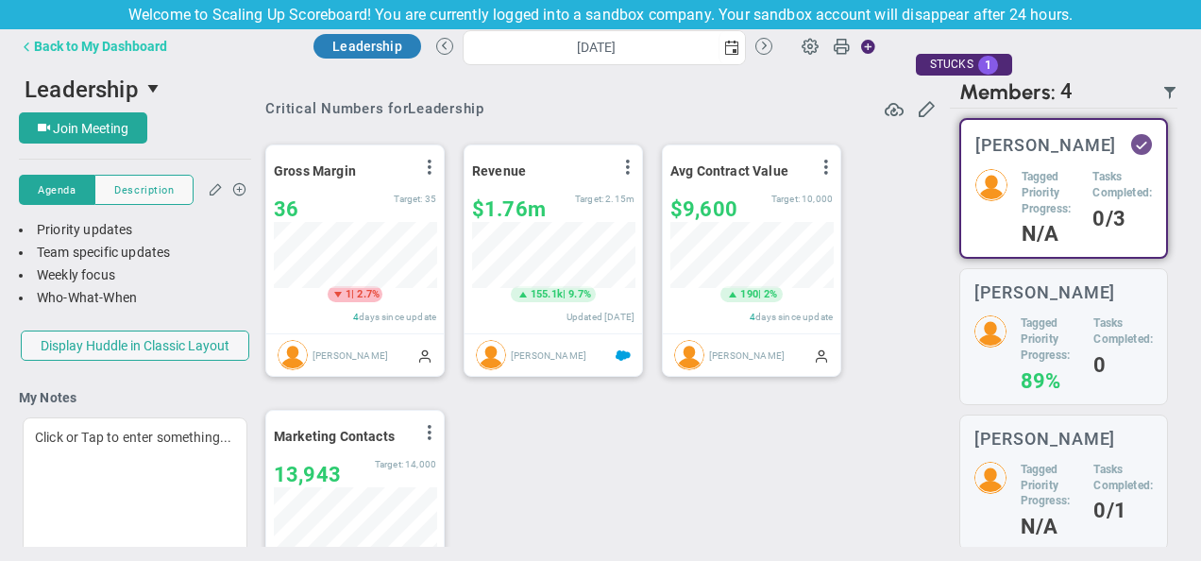
click at [69, 45] on div "Back to My Dashboard" at bounding box center [100, 46] width 133 height 15
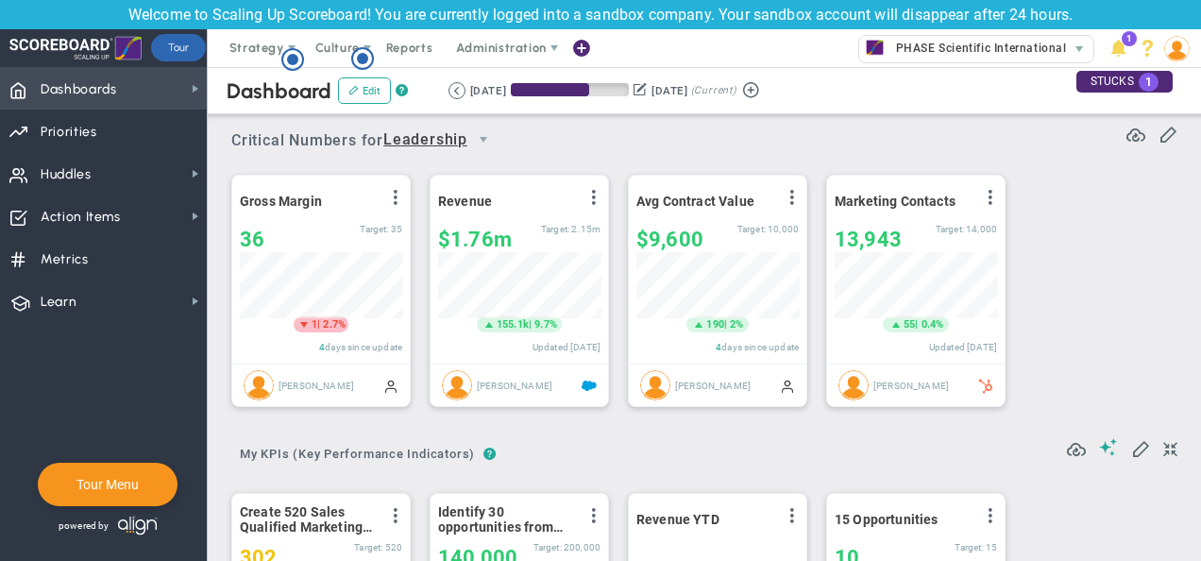
scroll to position [66, 162]
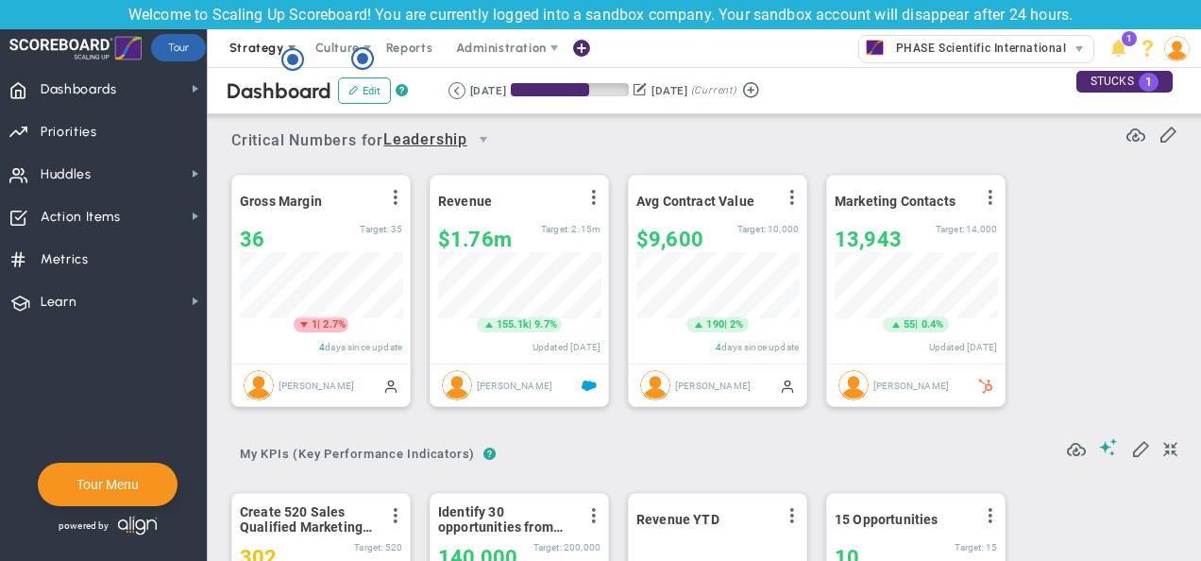
click at [284, 47] on span at bounding box center [291, 48] width 15 height 15
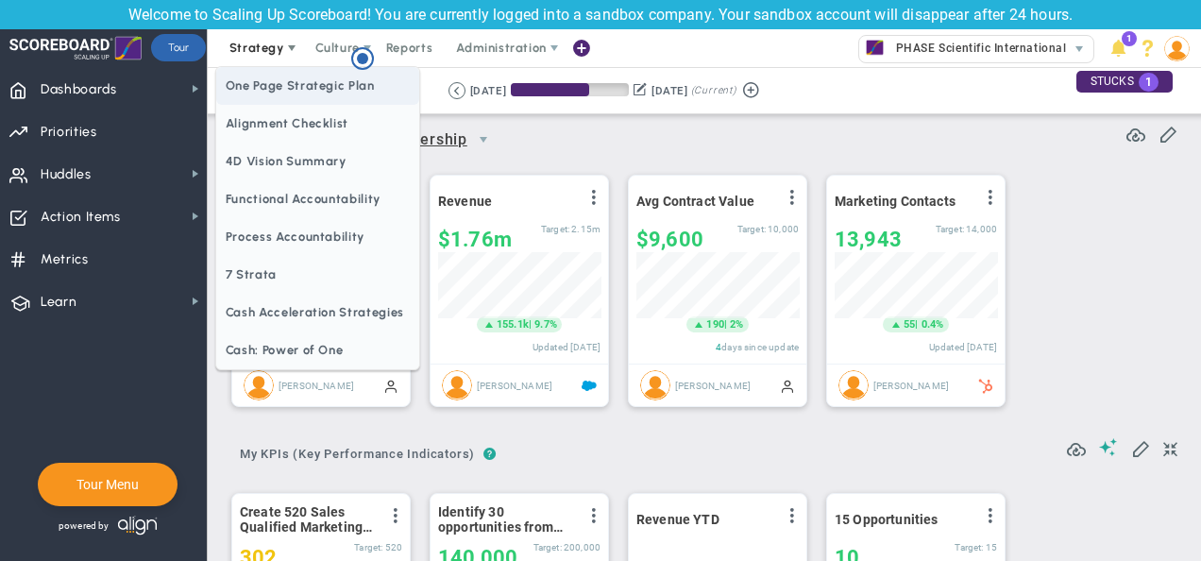
click at [284, 87] on span "One Page Strategic Plan" at bounding box center [317, 86] width 203 height 38
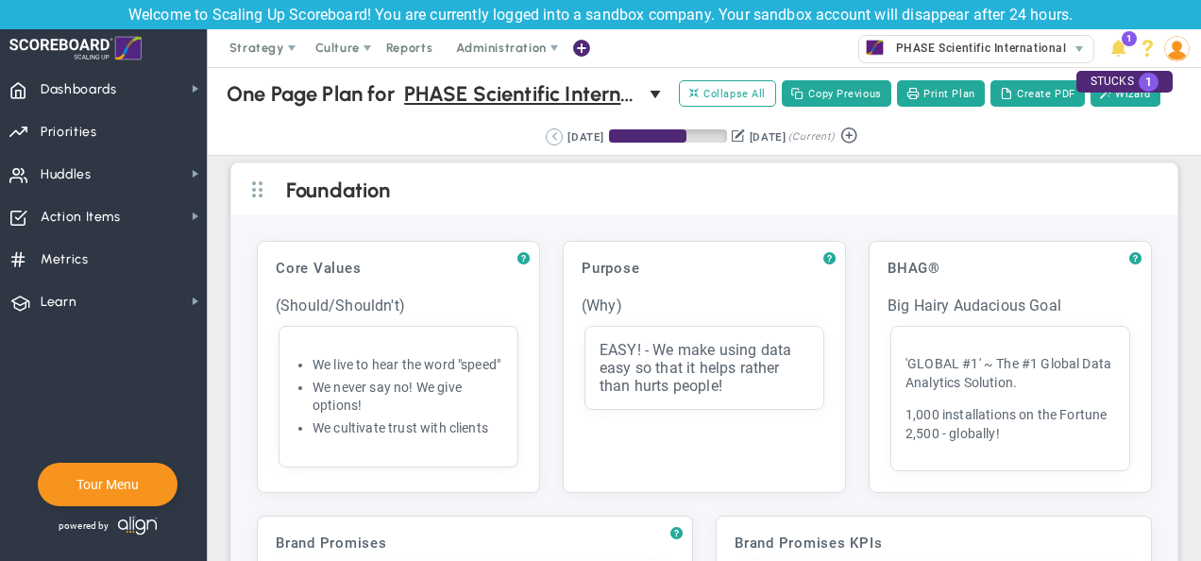
click at [546, 137] on button at bounding box center [554, 136] width 17 height 17
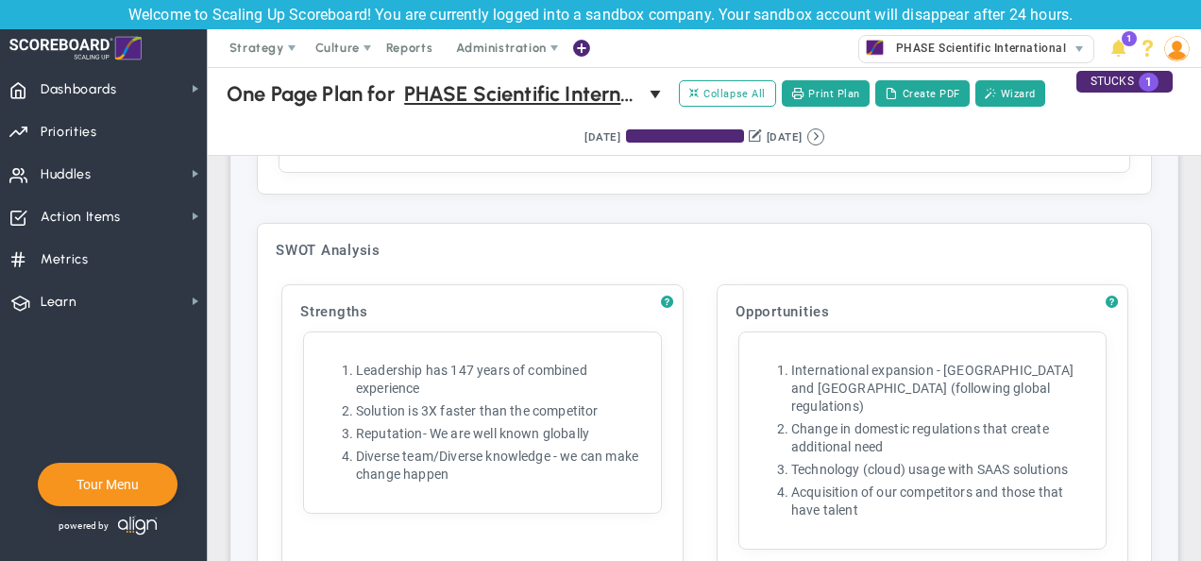
scroll to position [3060, 0]
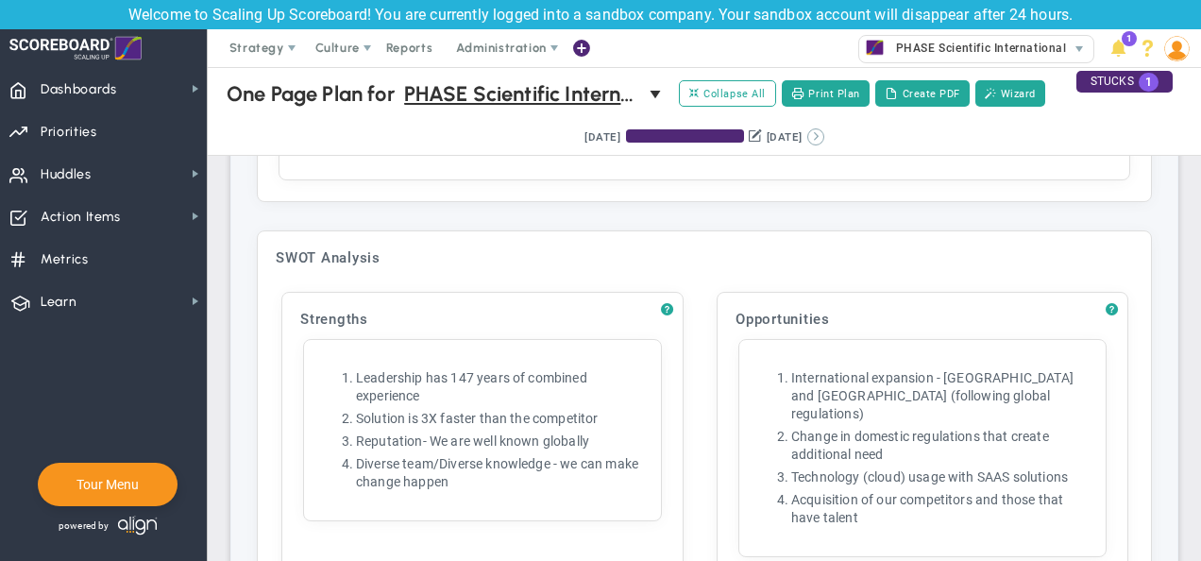
click at [824, 141] on button at bounding box center [815, 136] width 17 height 17
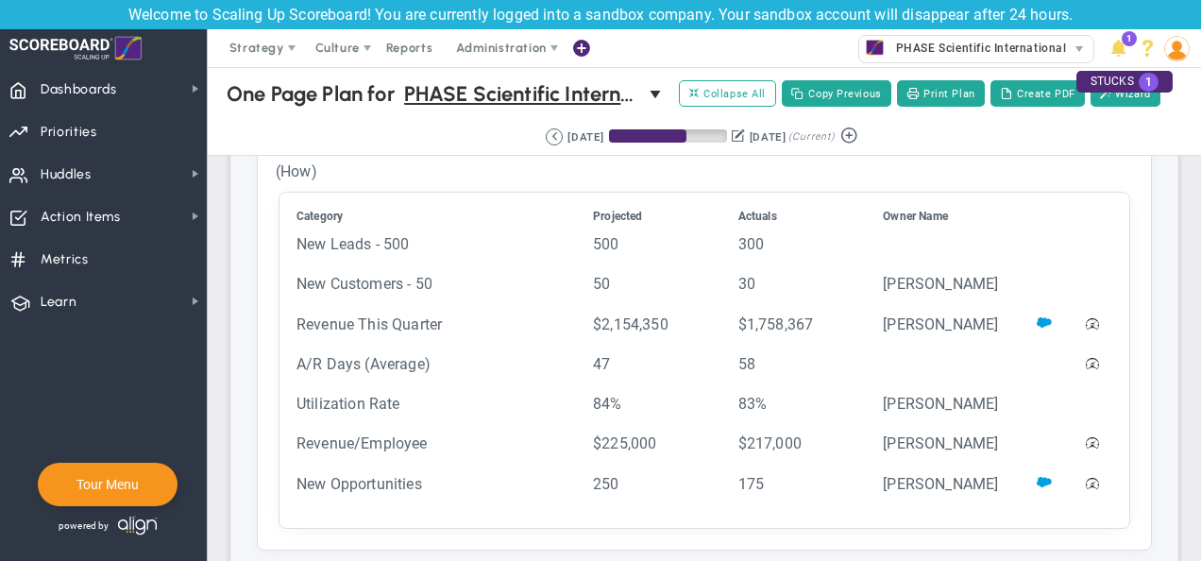
scroll to position [4025, 0]
click at [546, 134] on button at bounding box center [554, 136] width 17 height 17
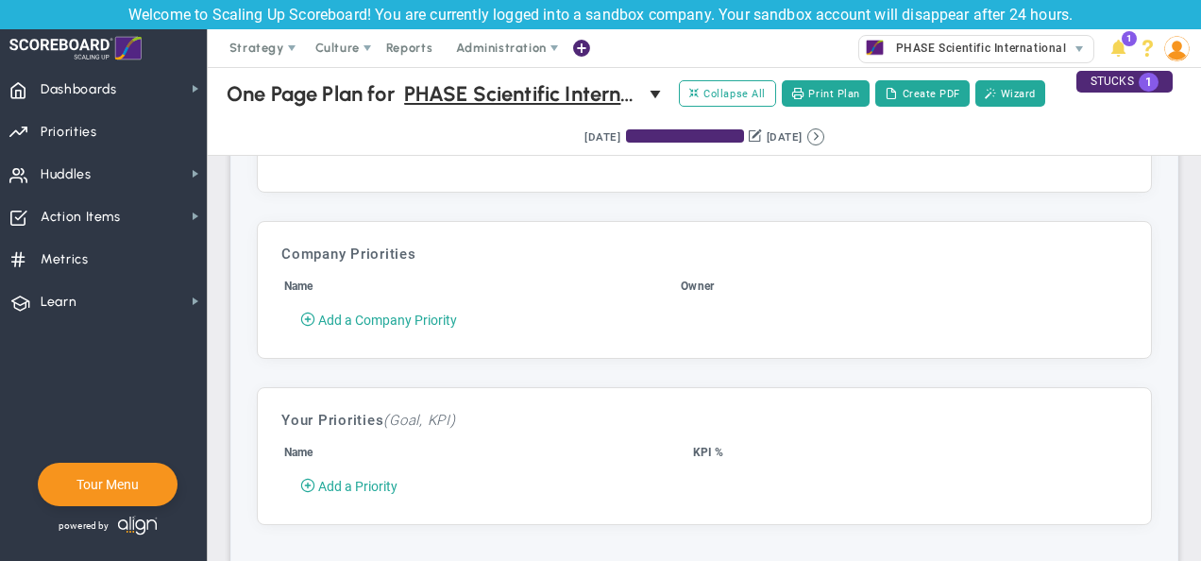
scroll to position [4597, 0]
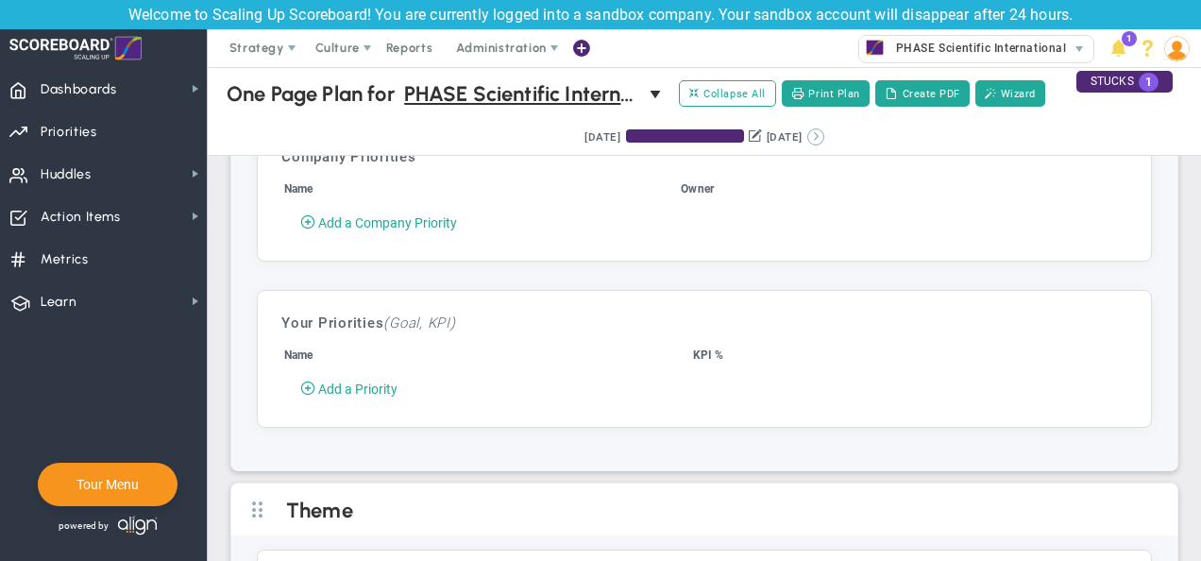
click at [824, 135] on button at bounding box center [815, 136] width 17 height 17
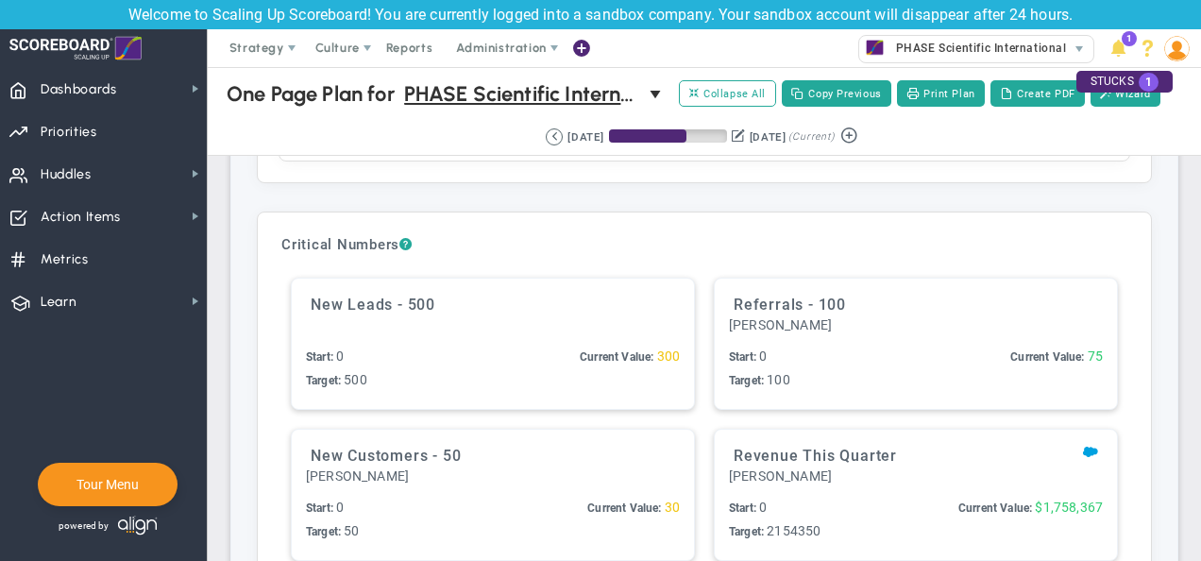
scroll to position [4757, 0]
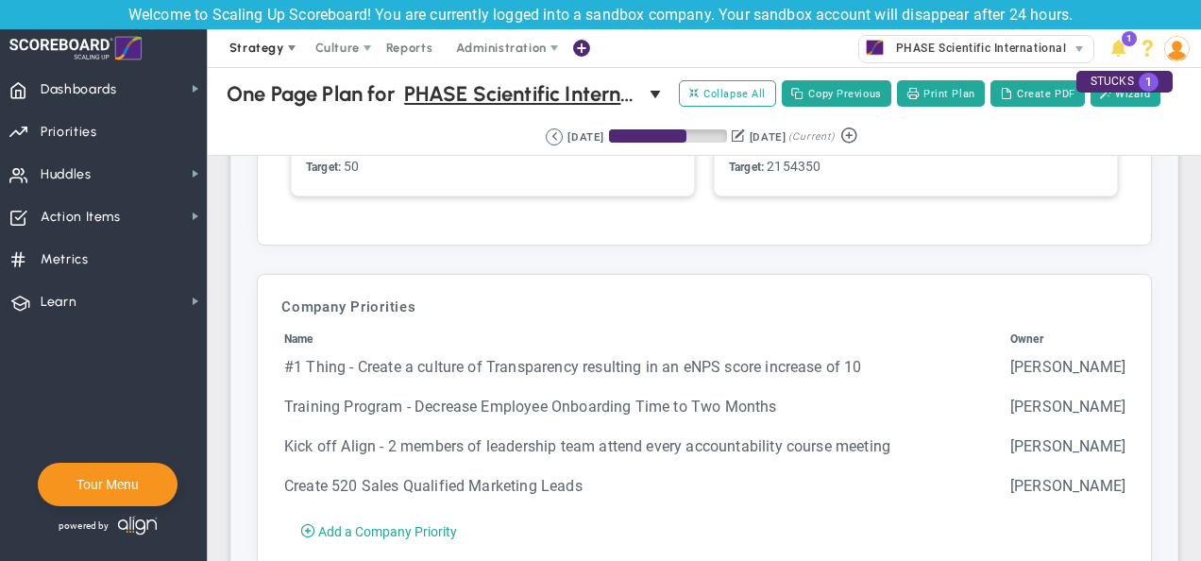
click at [262, 43] on span "Strategy" at bounding box center [256, 48] width 55 height 14
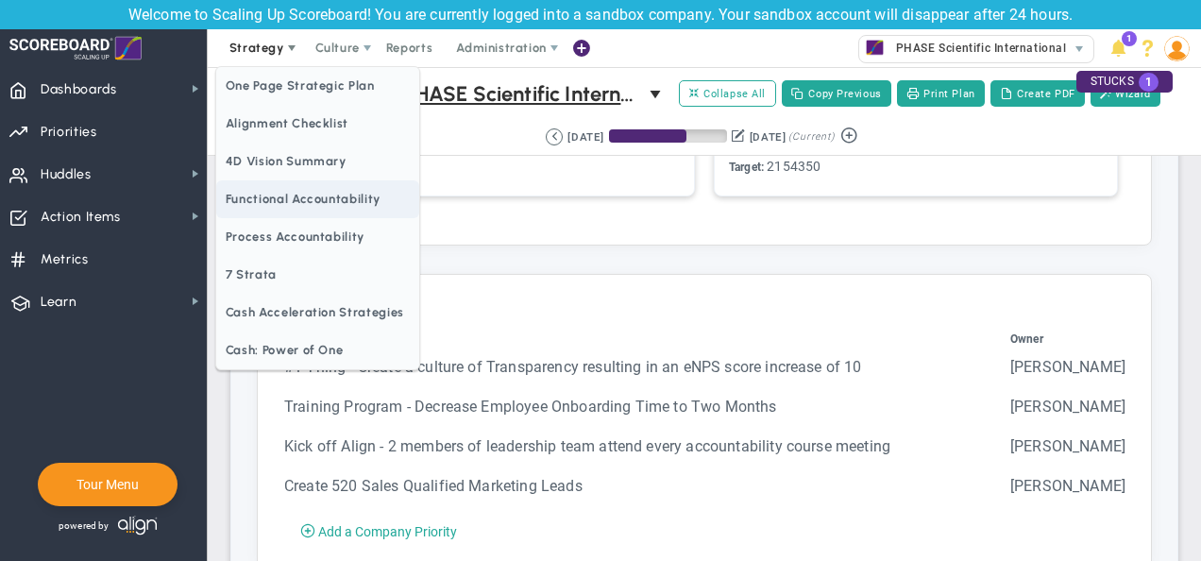
click at [272, 204] on span "Functional Accountability" at bounding box center [317, 199] width 203 height 38
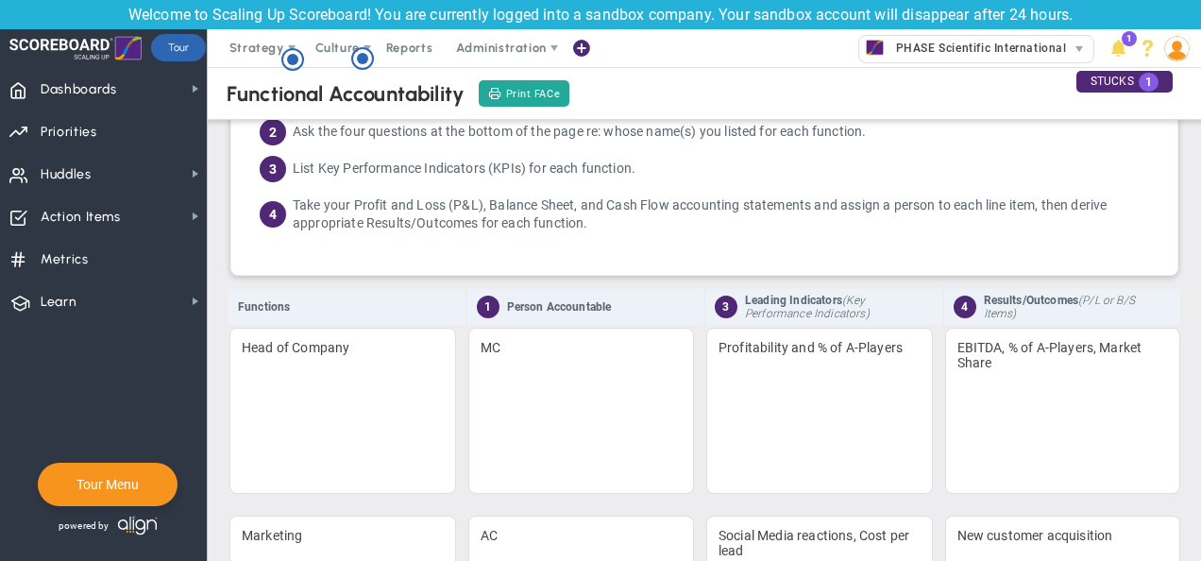
scroll to position [249, 0]
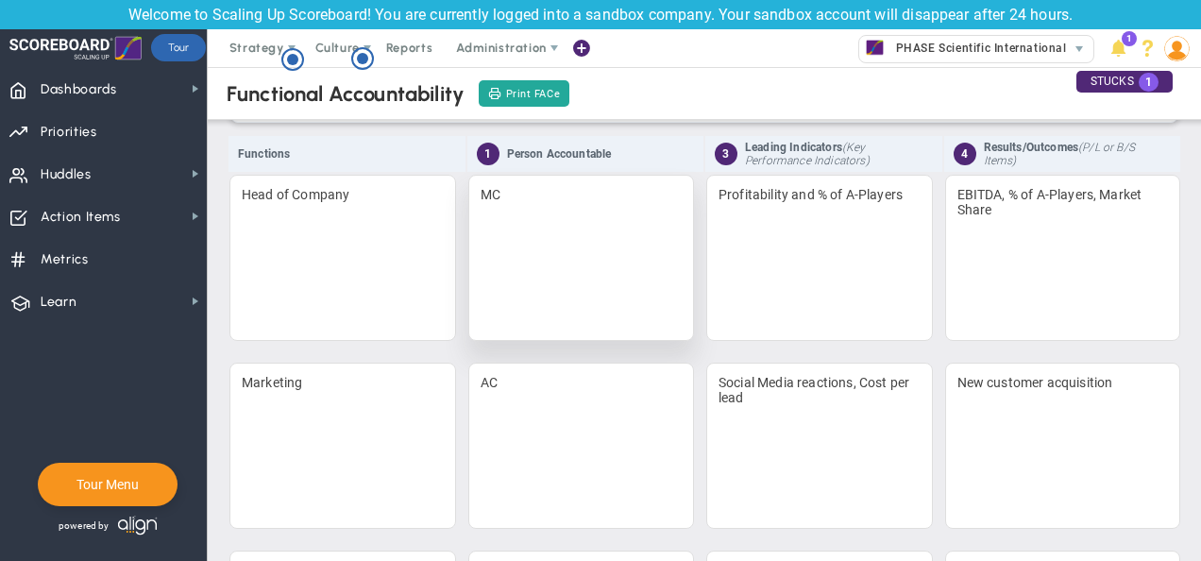
click at [567, 273] on div "MC" at bounding box center [581, 258] width 227 height 166
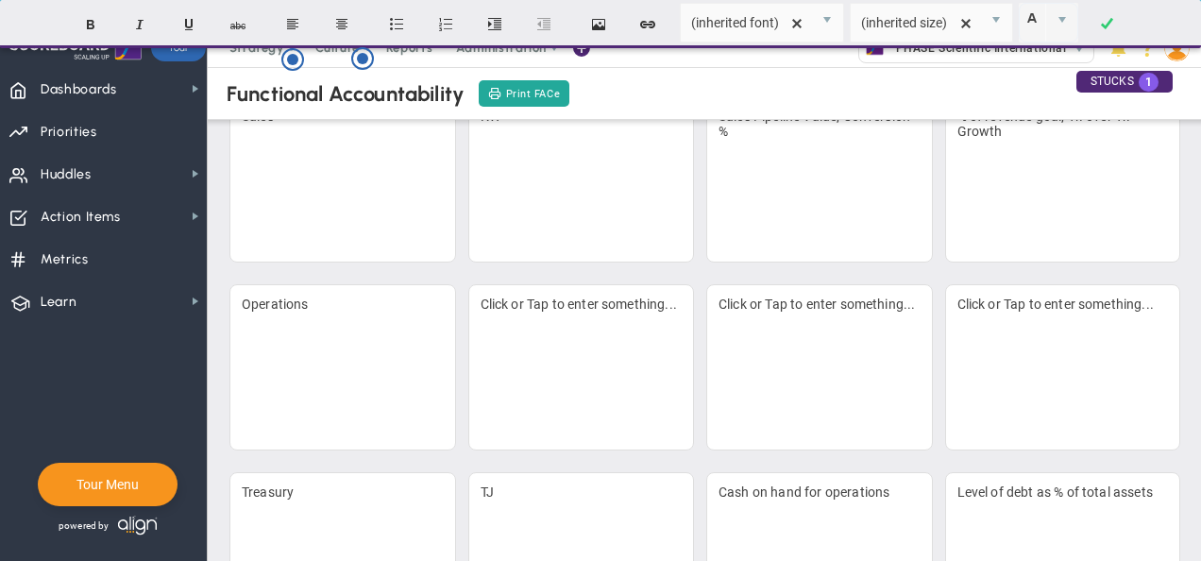
scroll to position [0, 0]
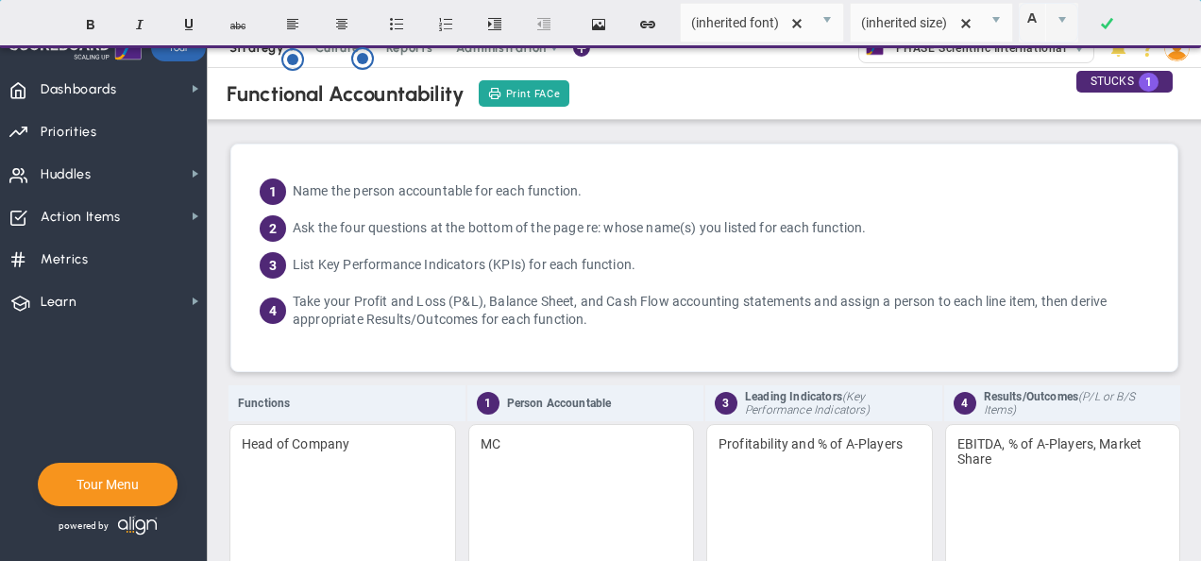
click at [253, 62] on span "Strategy" at bounding box center [258, 48] width 86 height 38
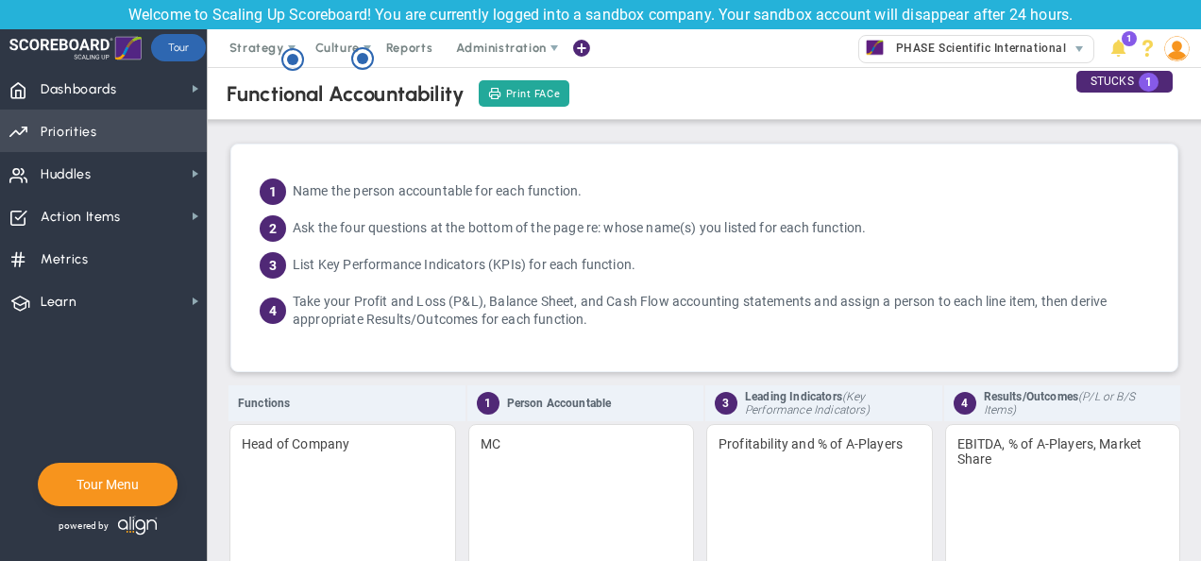
click at [87, 130] on span "Priorities" at bounding box center [69, 132] width 57 height 40
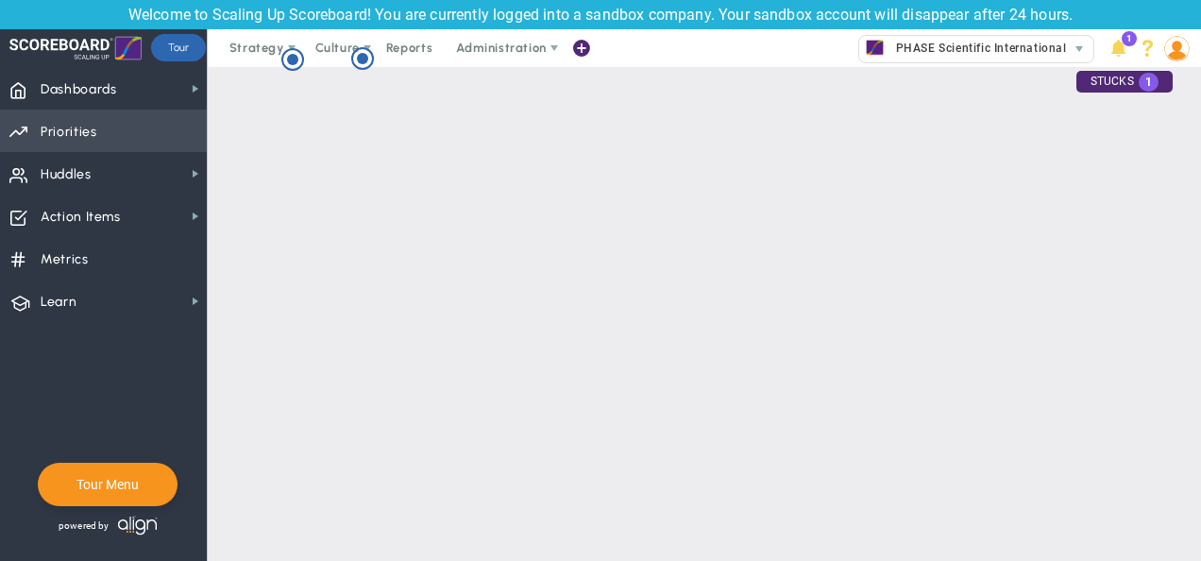
checkbox input "false"
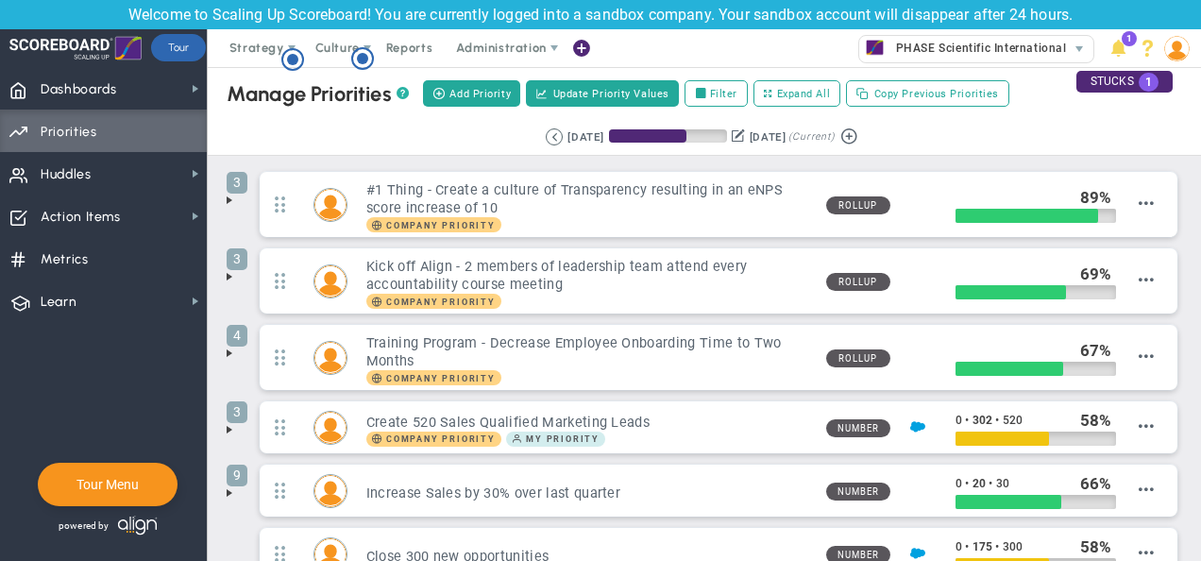
click at [404, 89] on span "?" at bounding box center [403, 93] width 12 height 15
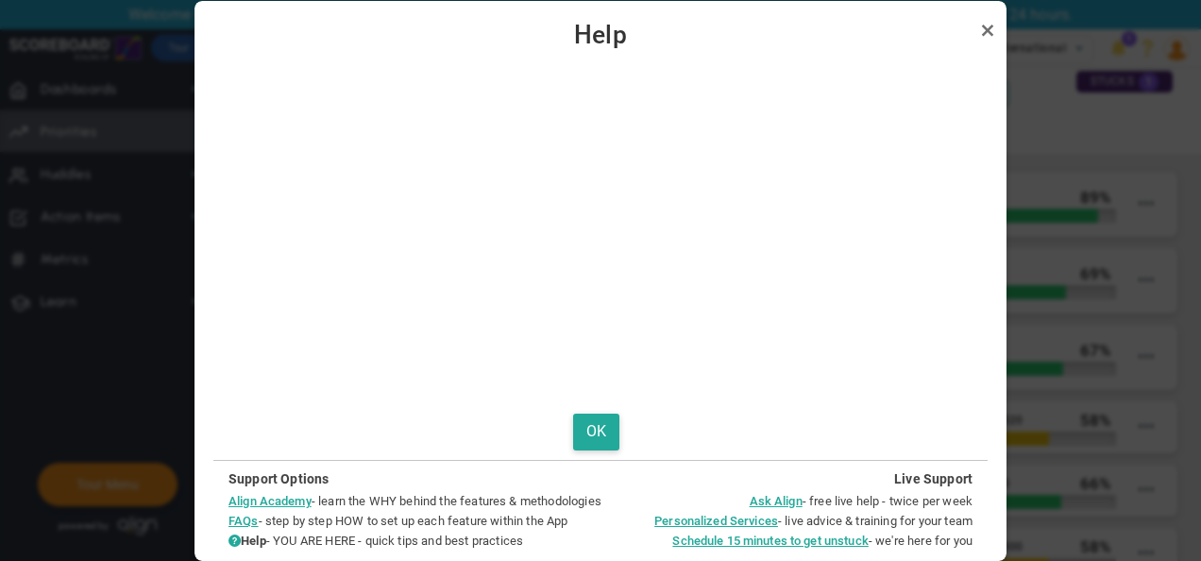
scroll to position [172, 0]
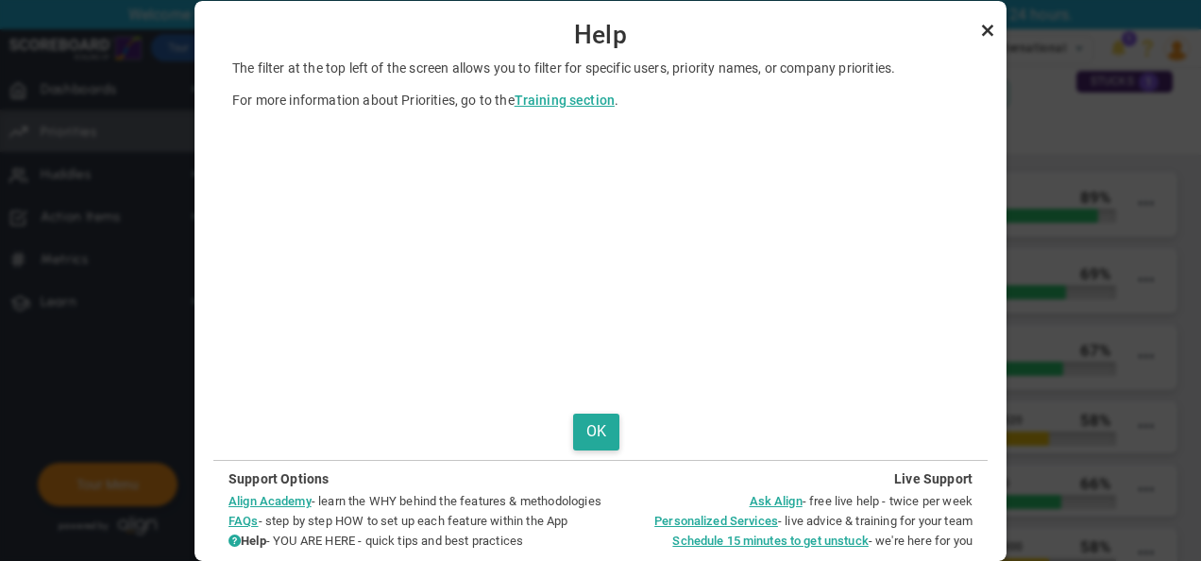
click at [996, 26] on link "Close" at bounding box center [987, 30] width 23 height 23
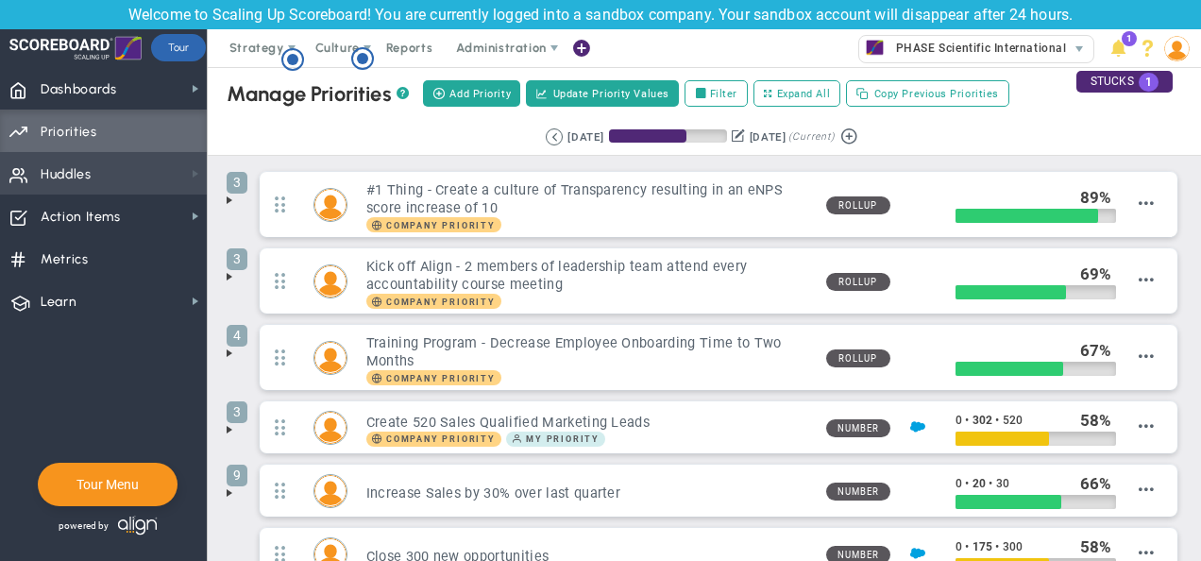
click at [195, 171] on span at bounding box center [195, 173] width 15 height 15
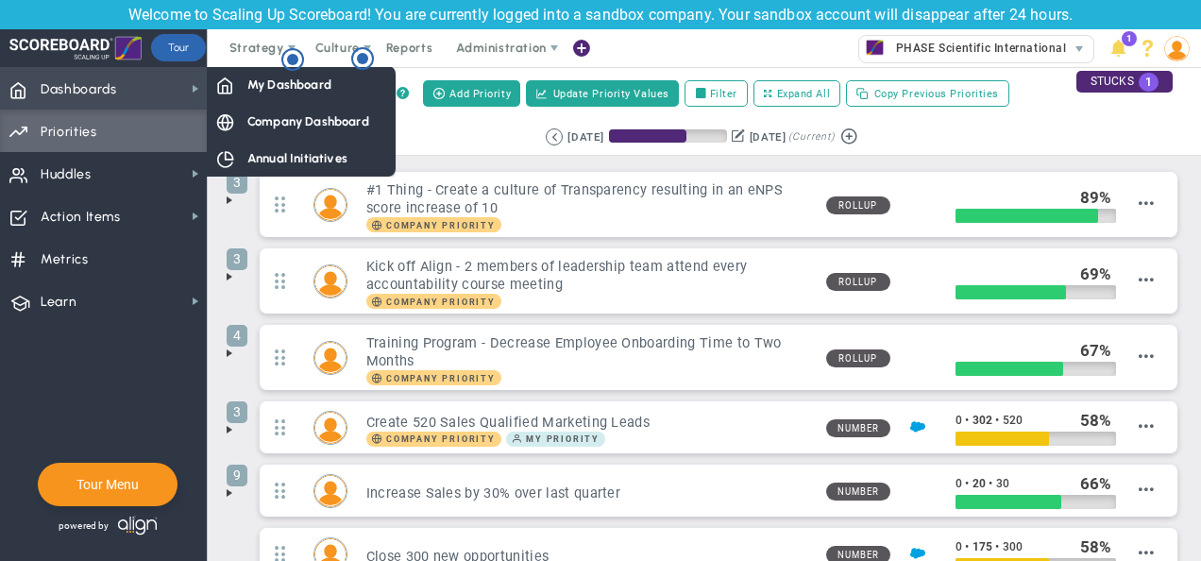
click at [98, 84] on span "Dashboards" at bounding box center [79, 90] width 76 height 40
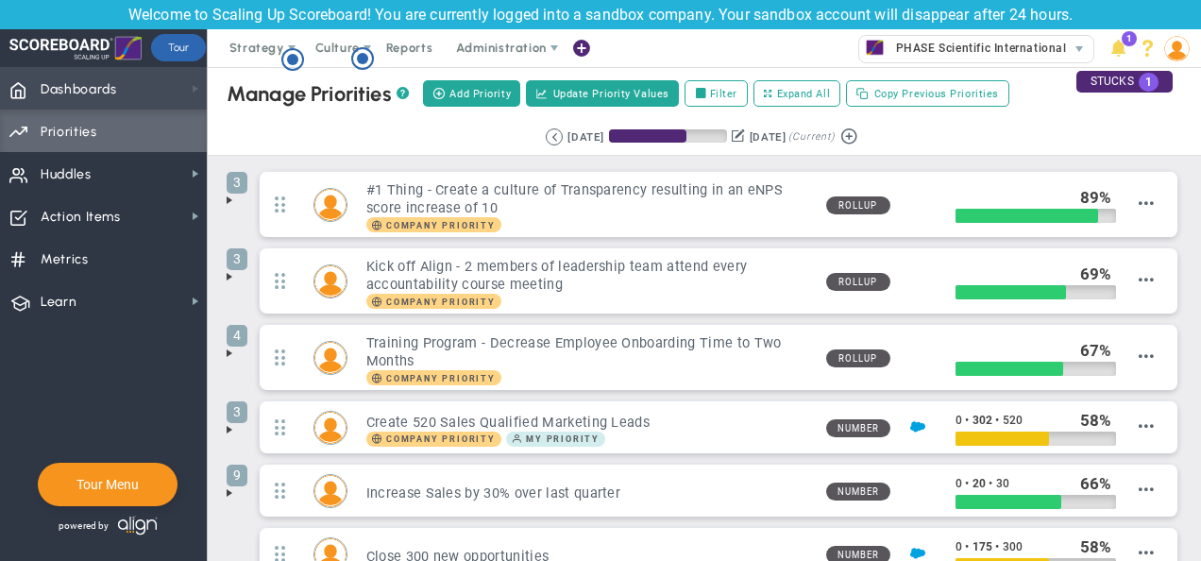
click at [193, 86] on span at bounding box center [195, 88] width 15 height 15
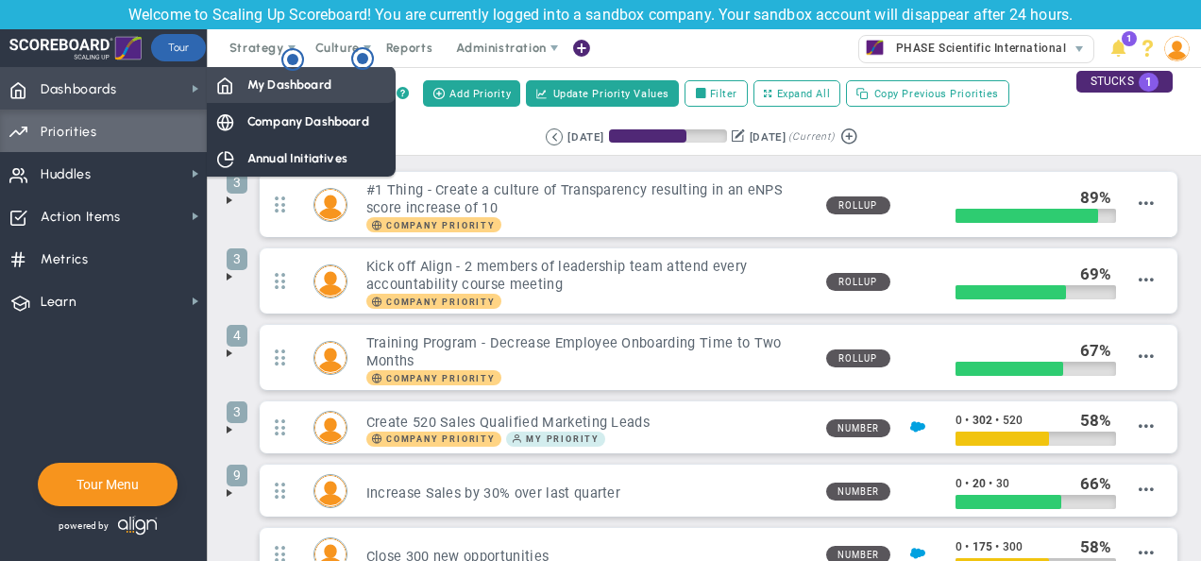
click at [256, 90] on span "My Dashboard" at bounding box center [289, 85] width 84 height 18
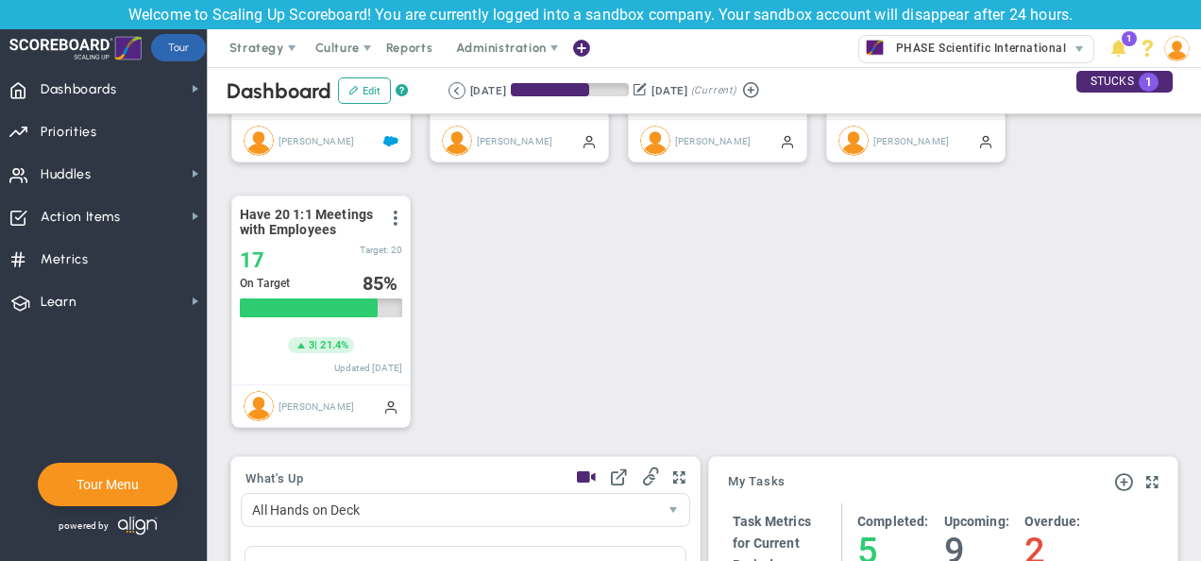
scroll to position [944227, 944130]
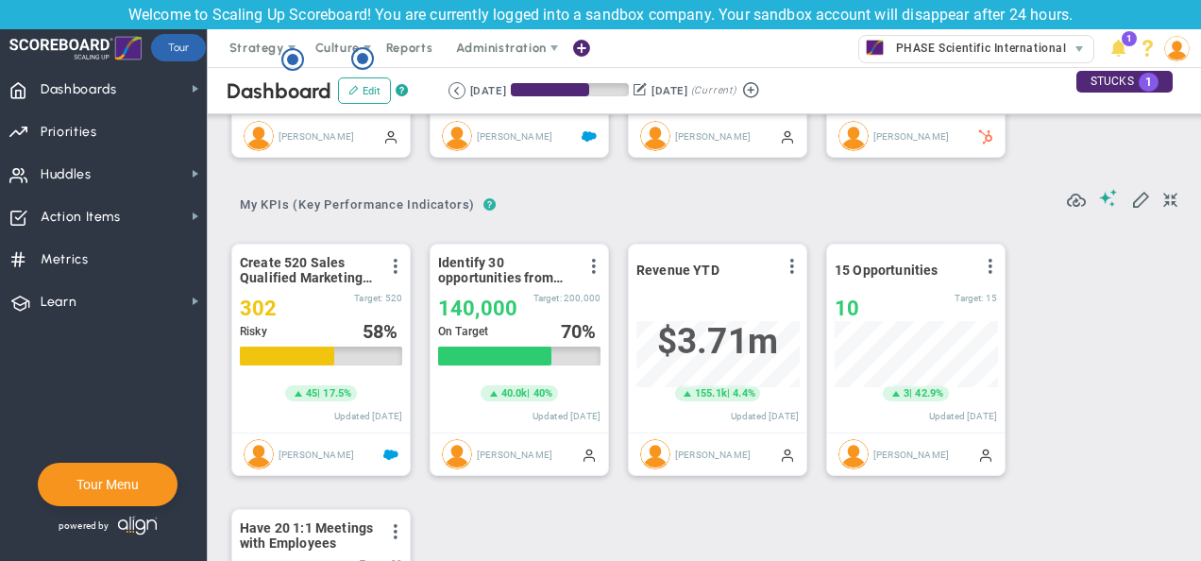
click at [489, 204] on span "?" at bounding box center [489, 204] width 13 height 17
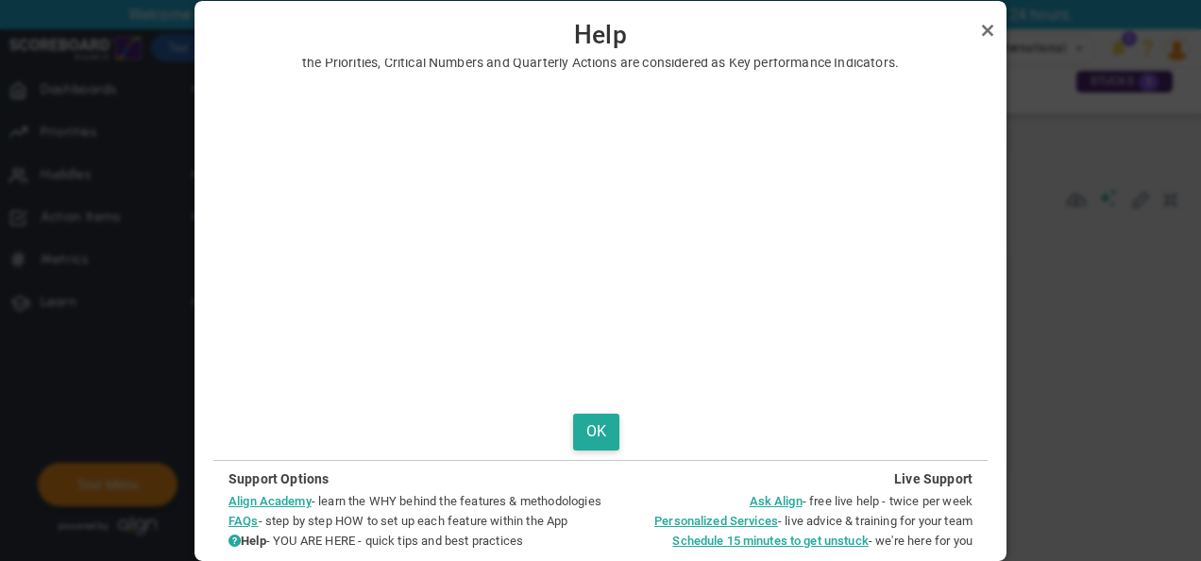
click at [936, 218] on div at bounding box center [600, 241] width 737 height 312
click at [980, 32] on link "Close" at bounding box center [987, 30] width 23 height 23
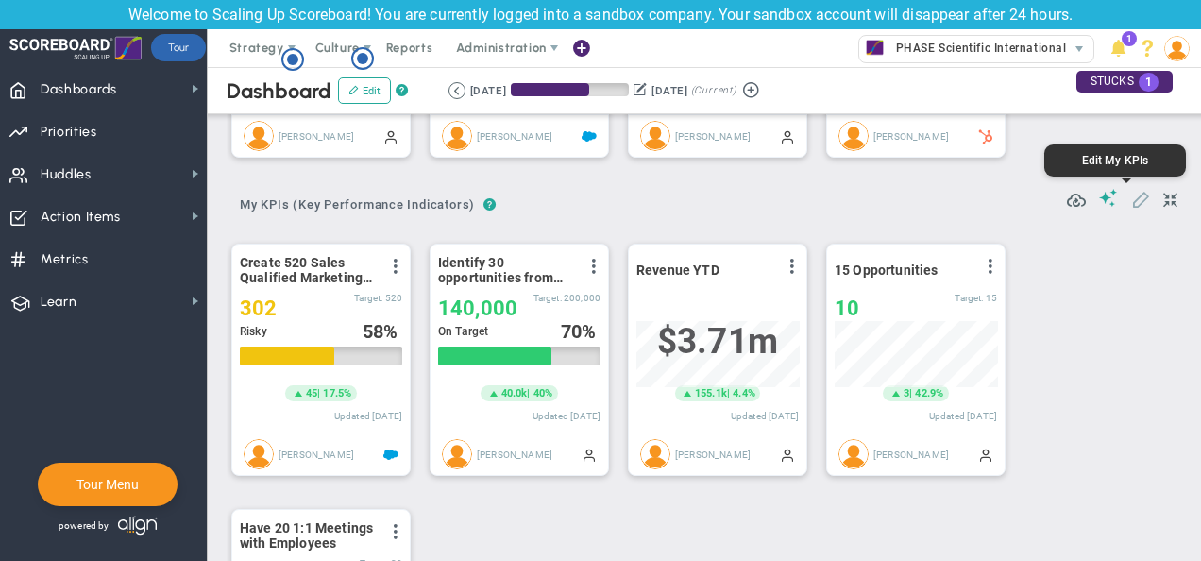
click at [1131, 195] on span at bounding box center [1140, 198] width 19 height 19
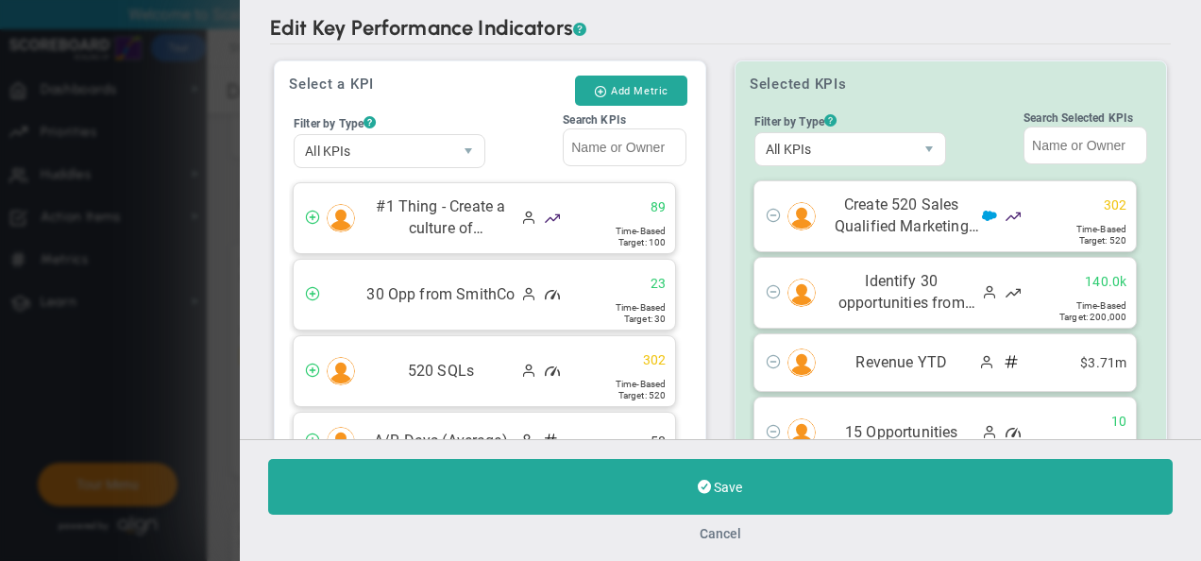
click at [727, 528] on button "Cancel" at bounding box center [721, 533] width 42 height 15
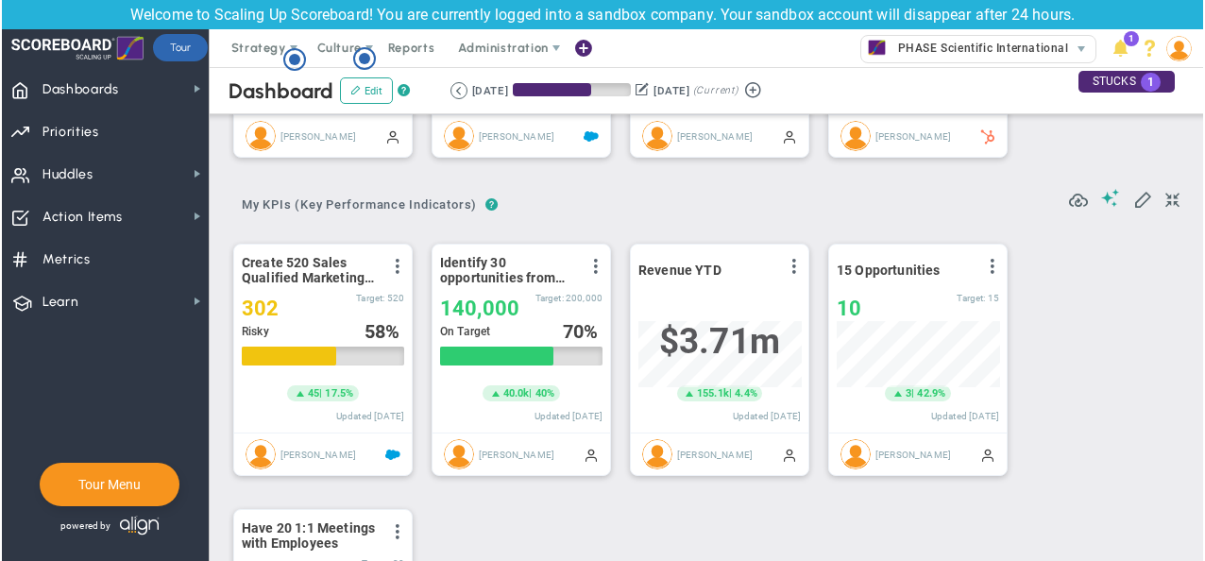
scroll to position [66, 162]
